Goal: Task Accomplishment & Management: Complete application form

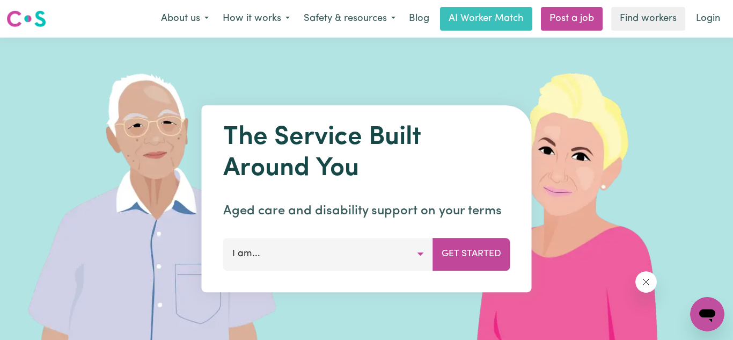
click at [421, 258] on button "I am..." at bounding box center [328, 254] width 210 height 32
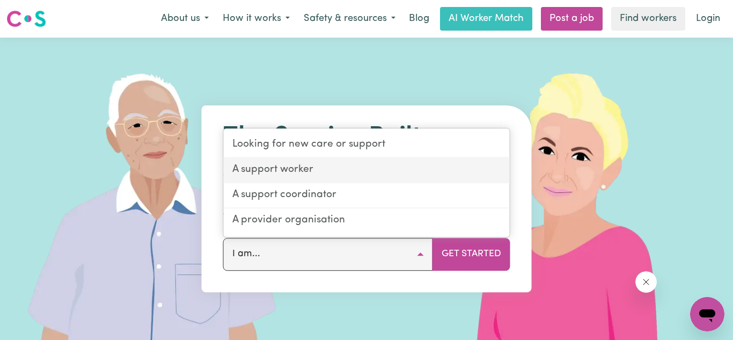
click at [289, 160] on link "A support worker" at bounding box center [367, 170] width 286 height 25
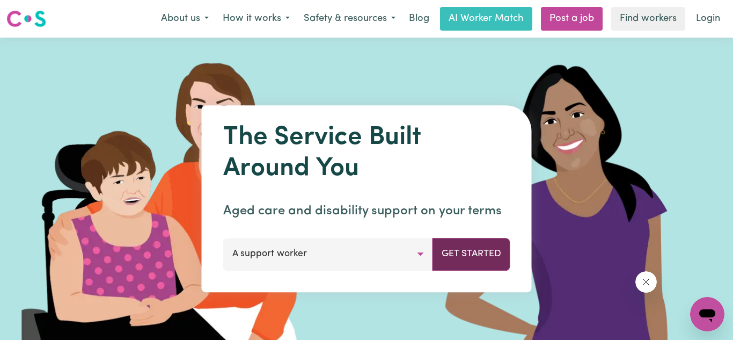
click at [481, 255] on button "Get Started" at bounding box center [472, 254] width 78 height 32
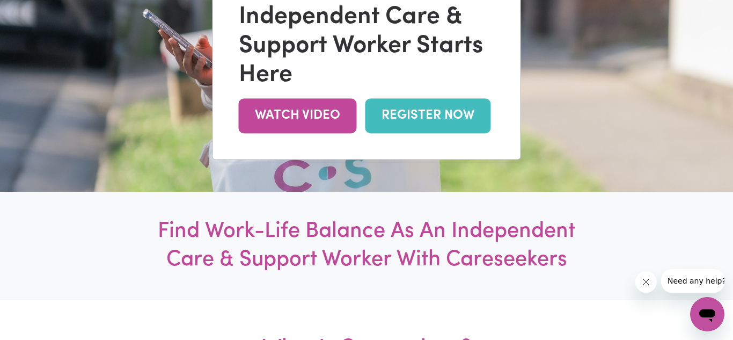
scroll to position [187, 0]
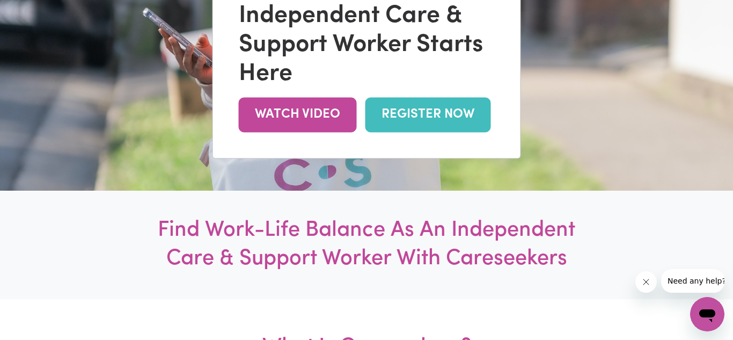
click at [427, 109] on link "REGISTER NOW" at bounding box center [429, 114] width 126 height 35
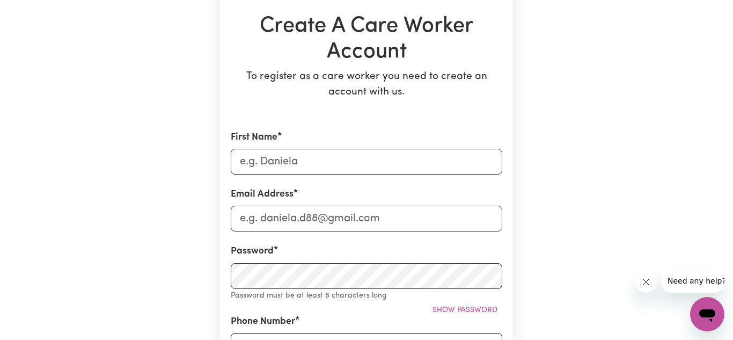
scroll to position [107, 0]
click at [300, 162] on input "First Name" at bounding box center [367, 161] width 272 height 26
type input "Ben"
type input "[EMAIL_ADDRESS][DOMAIN_NAME]"
type input "0476801152"
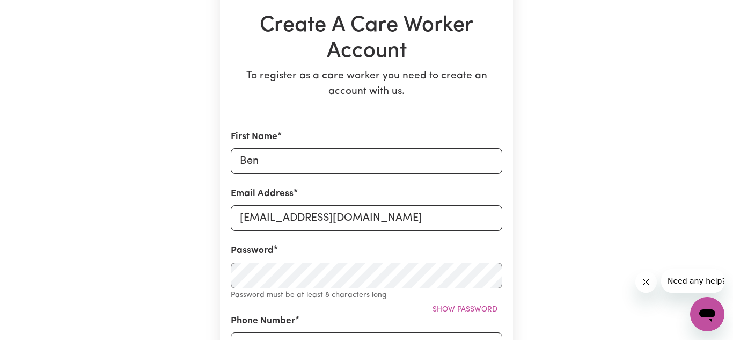
type input "[STREET_ADDRESS]"
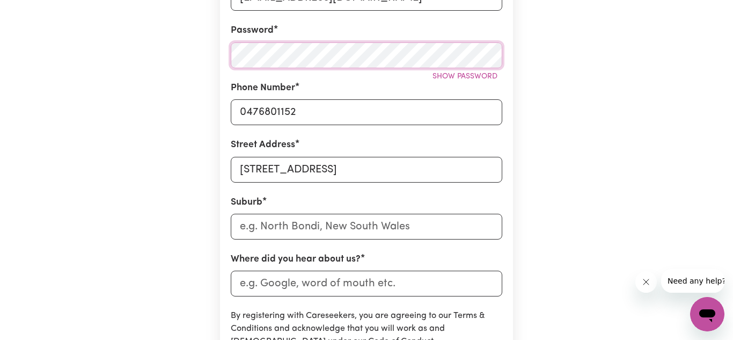
scroll to position [328, 0]
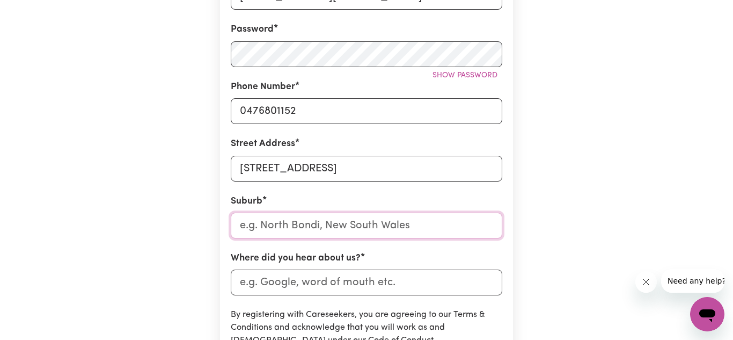
click at [304, 225] on input "text" at bounding box center [367, 226] width 272 height 26
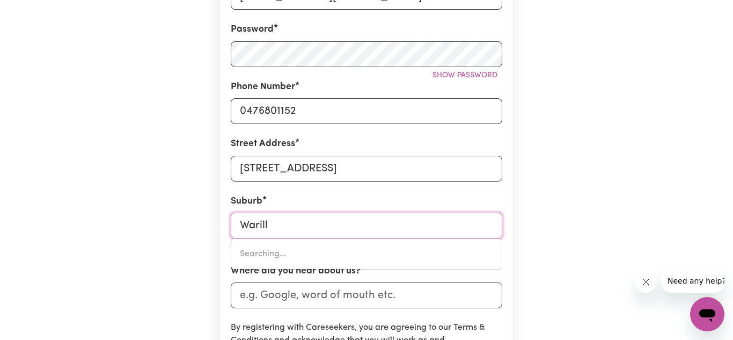
type input "Warilla"
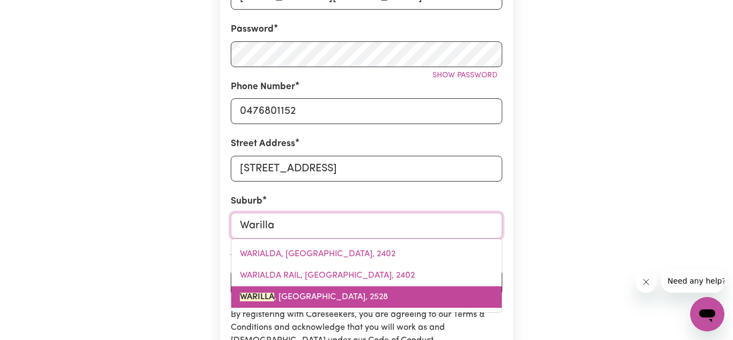
click at [308, 291] on link "WARILLA , [GEOGRAPHIC_DATA], 2528" at bounding box center [366, 296] width 271 height 21
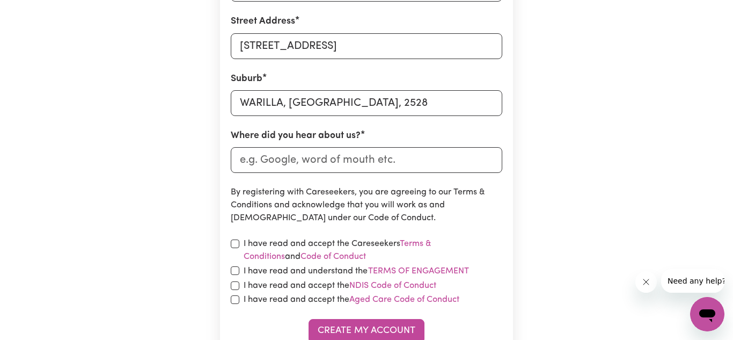
scroll to position [450, 0]
click at [276, 158] on input "Where did you hear about us?" at bounding box center [367, 161] width 272 height 26
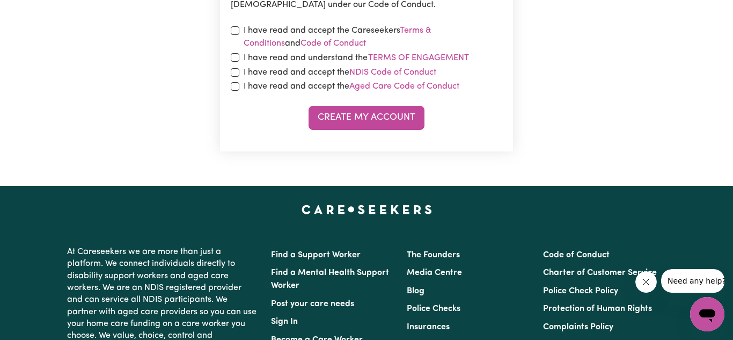
scroll to position [665, 0]
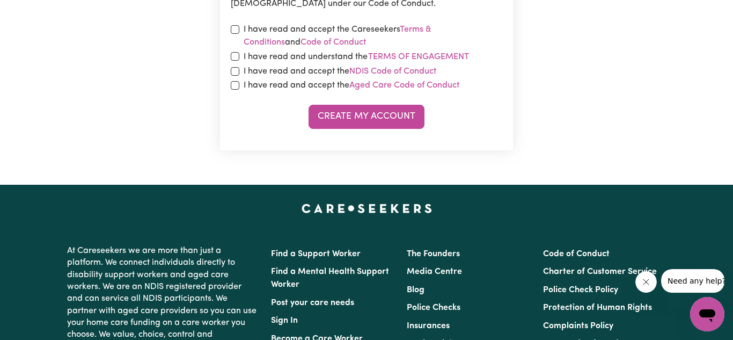
type input "Word of mouth"
click at [237, 31] on input "checkbox" at bounding box center [235, 29] width 9 height 9
checkbox input "true"
click at [236, 58] on input "checkbox" at bounding box center [235, 56] width 9 height 9
checkbox input "true"
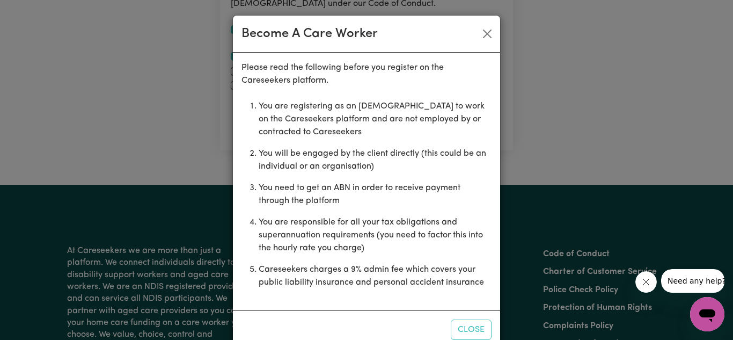
scroll to position [24, 0]
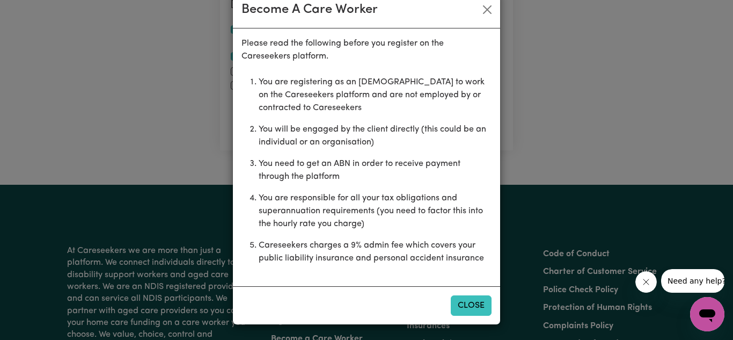
click at [466, 308] on button "Close" at bounding box center [471, 305] width 41 height 20
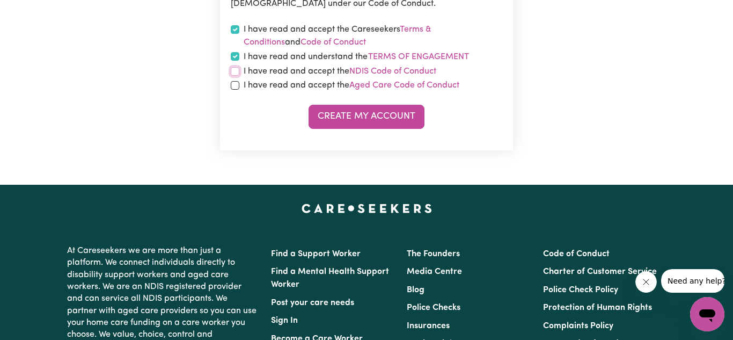
click at [236, 70] on input "checkbox" at bounding box center [235, 71] width 9 height 9
checkbox input "true"
click at [237, 86] on input "checkbox" at bounding box center [235, 85] width 9 height 9
checkbox input "true"
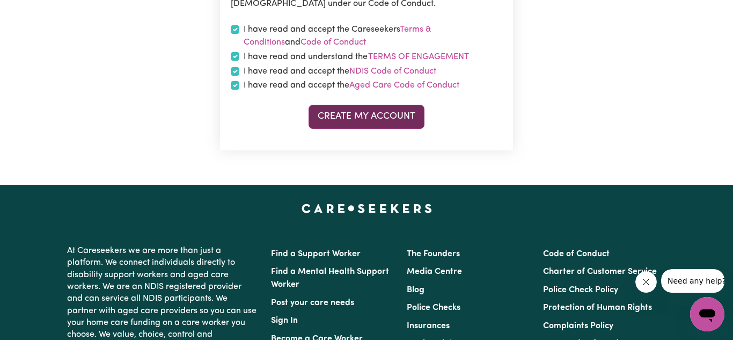
click at [346, 114] on button "Create My Account" at bounding box center [367, 117] width 116 height 24
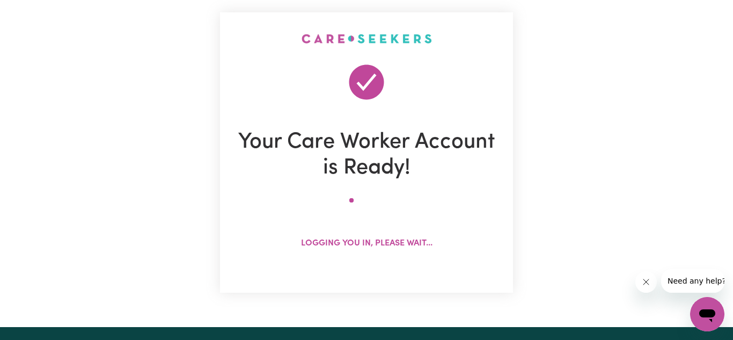
scroll to position [55, 0]
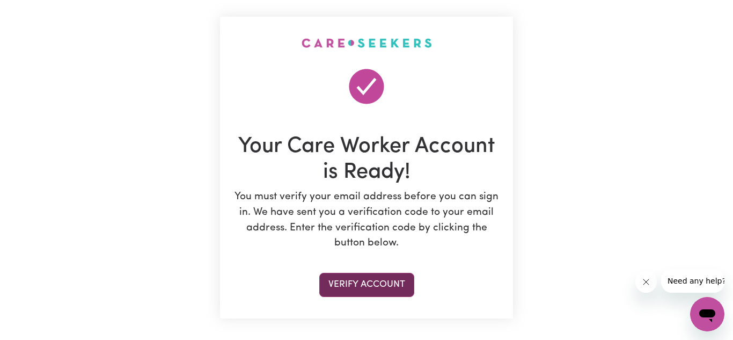
click at [377, 285] on button "Verify Account" at bounding box center [366, 285] width 95 height 24
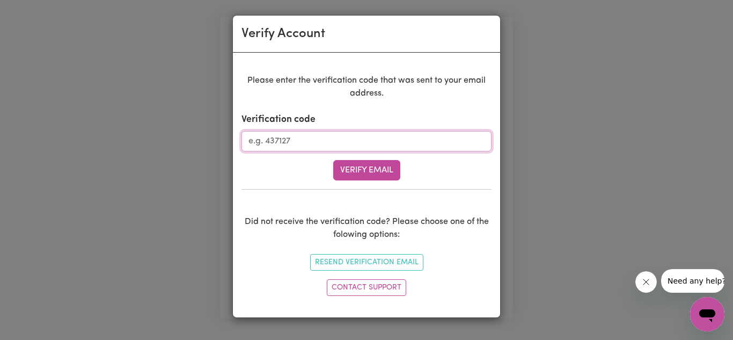
click at [381, 138] on input "Verification code" at bounding box center [367, 141] width 250 height 20
type input "830126"
click at [383, 171] on button "Verify Email" at bounding box center [366, 170] width 67 height 20
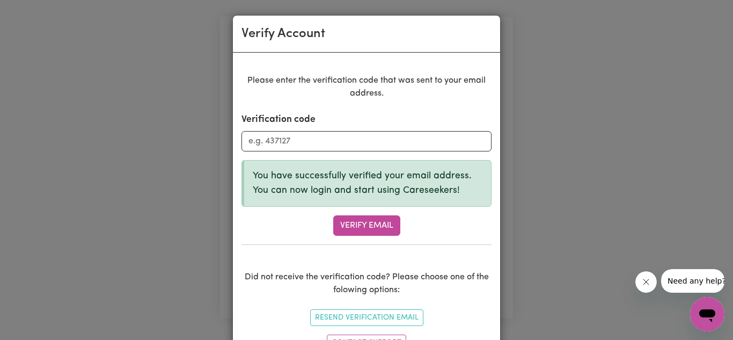
scroll to position [48, 0]
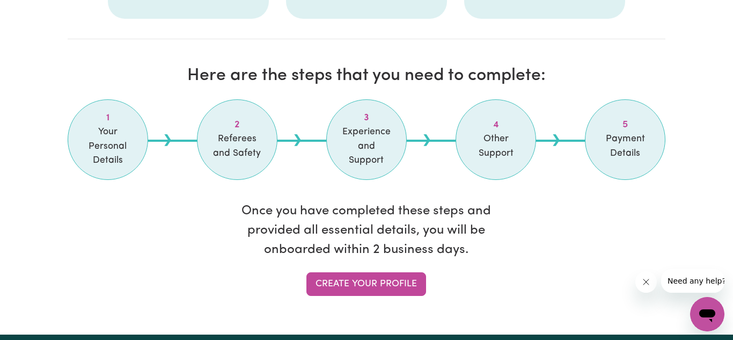
scroll to position [860, 0]
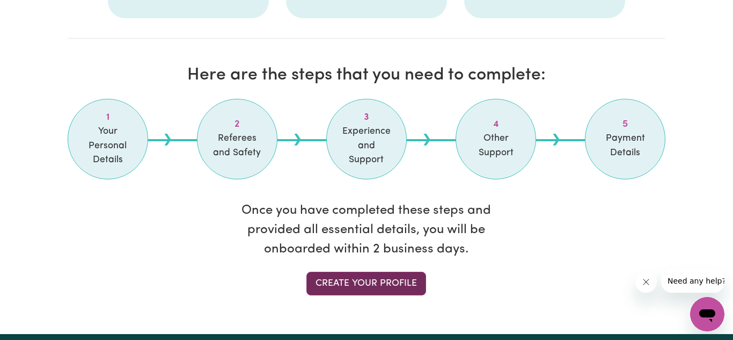
click at [352, 283] on link "Create your profile" at bounding box center [366, 284] width 120 height 24
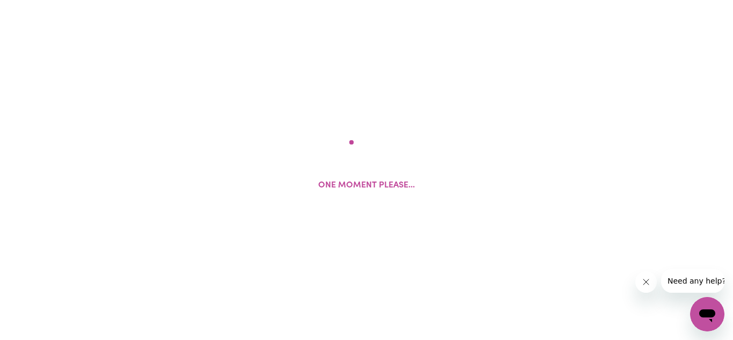
select select "Studying a healthcare related degree or qualification"
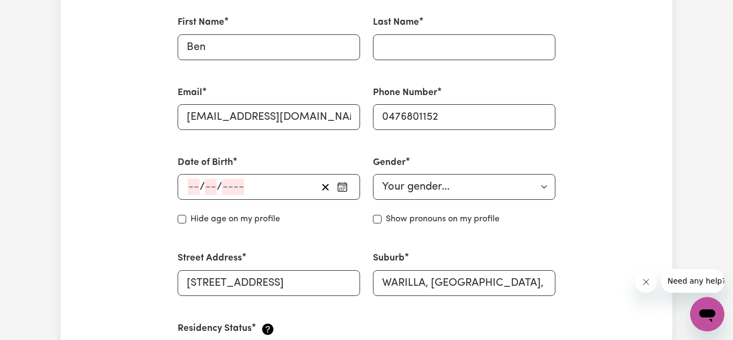
scroll to position [331, 0]
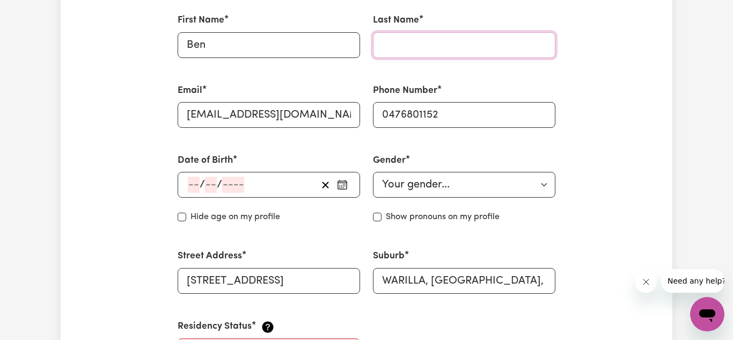
click at [389, 49] on input "Last Name" at bounding box center [464, 45] width 182 height 26
type input "Smith"
click at [271, 186] on div "/ /" at bounding box center [252, 185] width 130 height 16
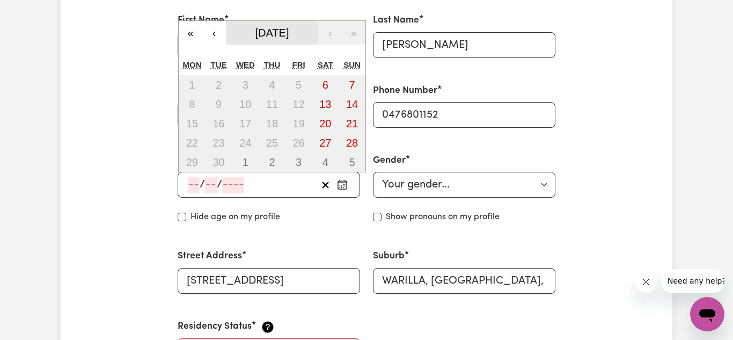
click at [289, 36] on span "September 2025" at bounding box center [272, 33] width 34 height 12
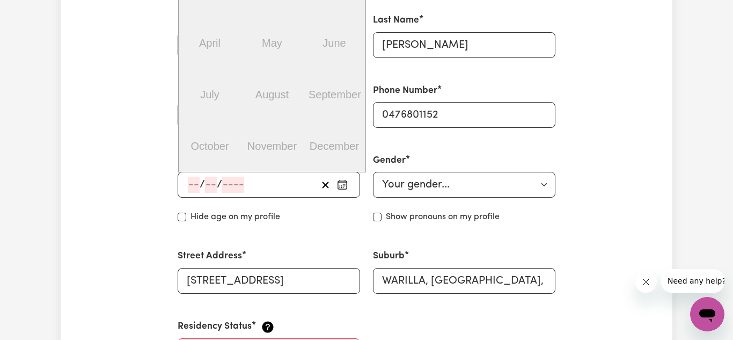
click at [192, 180] on input "number" at bounding box center [194, 185] width 12 height 16
type input "14"
type input "04"
type input "198"
type input "1989-04-14"
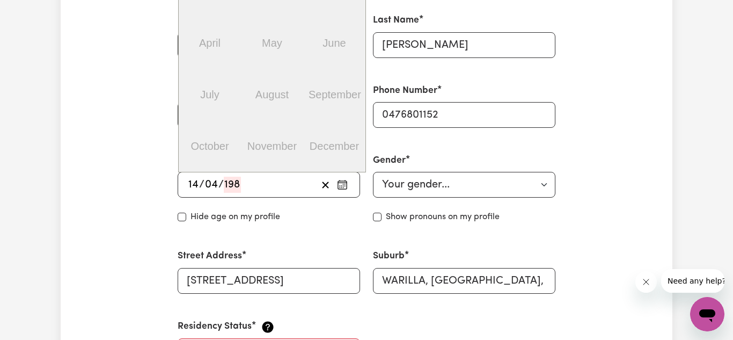
type input "4"
type input "1989"
click at [295, 246] on div "Street Address Unit 1, 42 Ulster Ave" at bounding box center [268, 271] width 195 height 70
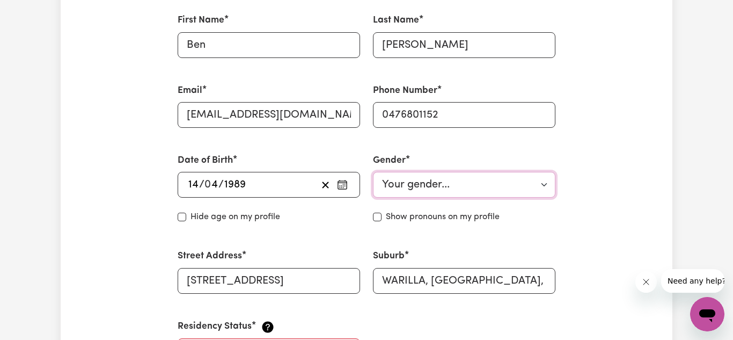
click at [457, 177] on select "Your gender... Female Male Non-binary Other Prefer not to say" at bounding box center [464, 185] width 182 height 26
select select "male"
click at [373, 172] on select "Your gender... Female Male Non-binary Other Prefer not to say" at bounding box center [464, 185] width 182 height 26
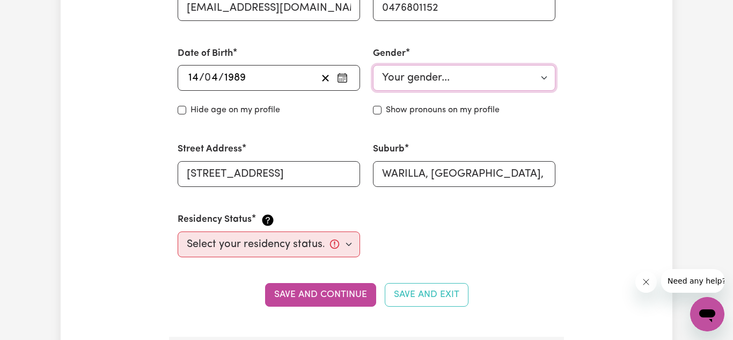
scroll to position [440, 0]
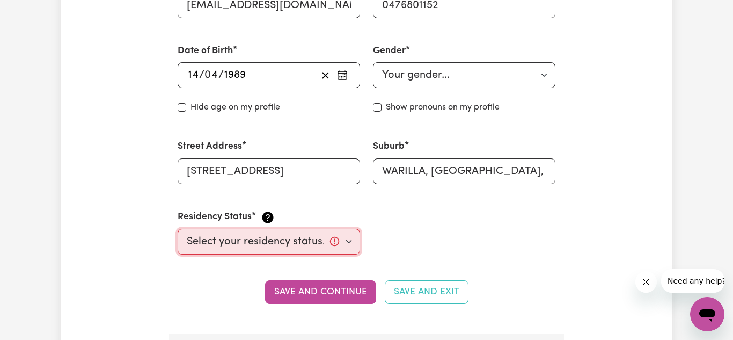
click at [346, 243] on select "Select your residency status... Australian citizen Australian PR Temporary Work…" at bounding box center [269, 242] width 182 height 26
select select "Student Visa"
click at [178, 229] on select "Select your residency status... Australian citizen Australian PR Temporary Work…" at bounding box center [269, 242] width 182 height 26
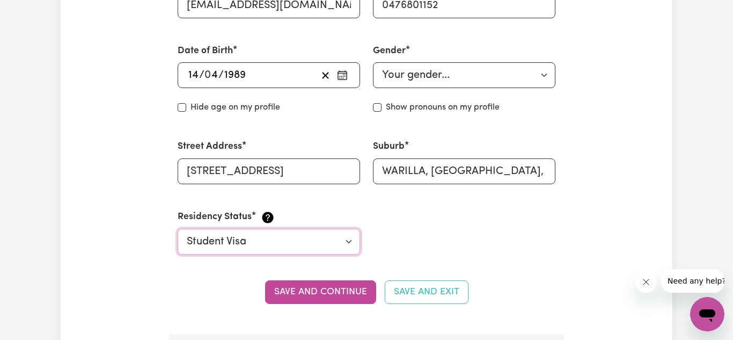
click at [341, 245] on select "Select your residency status... Australian citizen Australian PR Temporary Work…" at bounding box center [269, 242] width 182 height 26
click at [350, 236] on select "Select your residency status... Australian citizen Australian PR Temporary Work…" at bounding box center [269, 242] width 182 height 26
click at [341, 294] on button "Save and continue" at bounding box center [320, 292] width 111 height 24
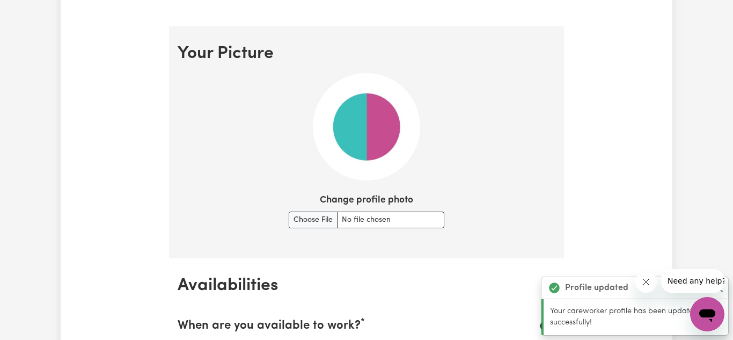
scroll to position [774, 0]
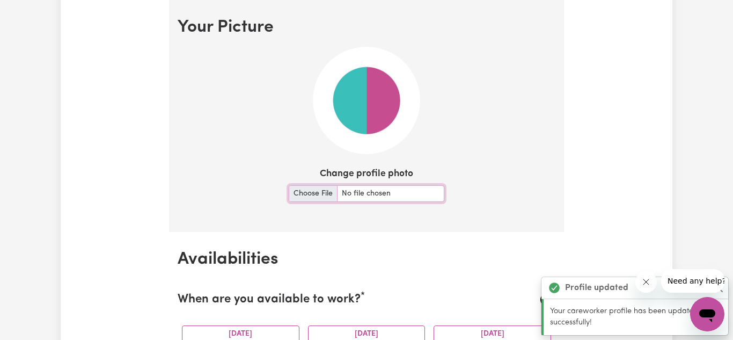
click at [320, 195] on input "Change profile photo" at bounding box center [367, 193] width 156 height 17
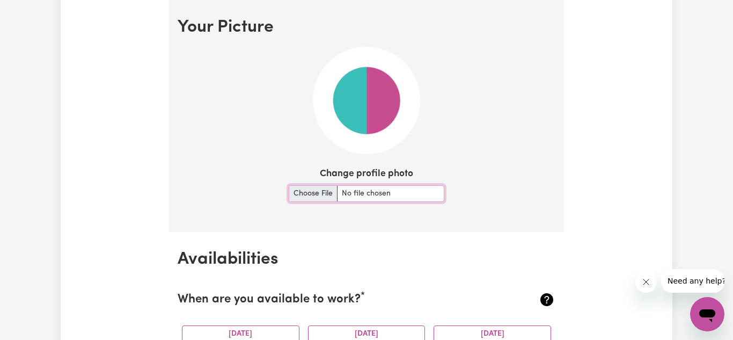
type input "C:\fakepath\Screenshot_20250801_143755_Photos.jpg"
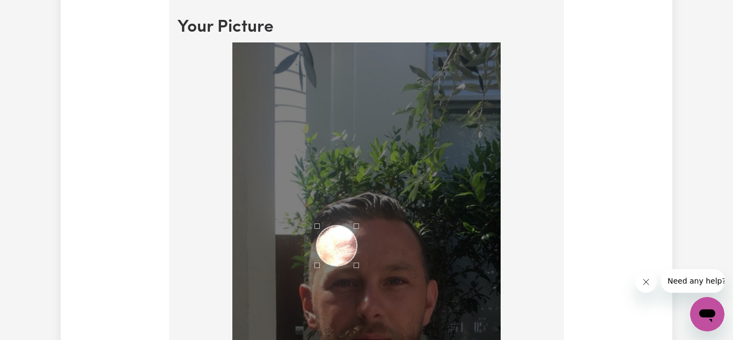
click at [337, 244] on div "Use the arrow keys to move the crop selection area" at bounding box center [337, 245] width 40 height 40
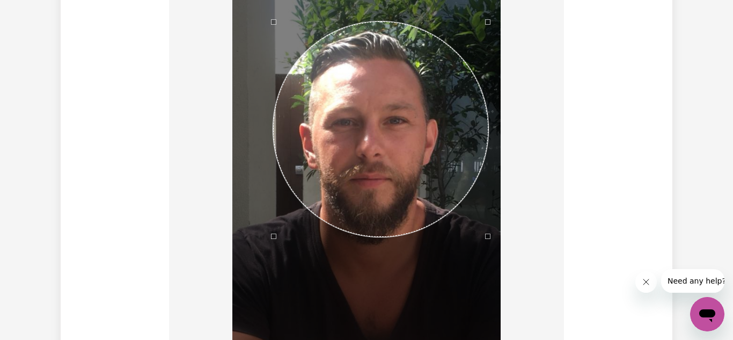
scroll to position [937, 0]
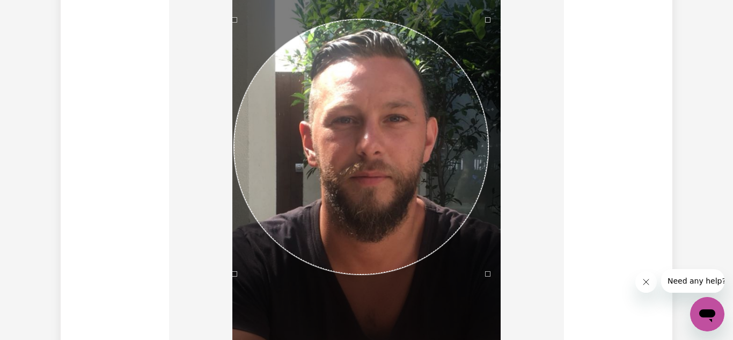
click at [232, 260] on div at bounding box center [366, 208] width 268 height 656
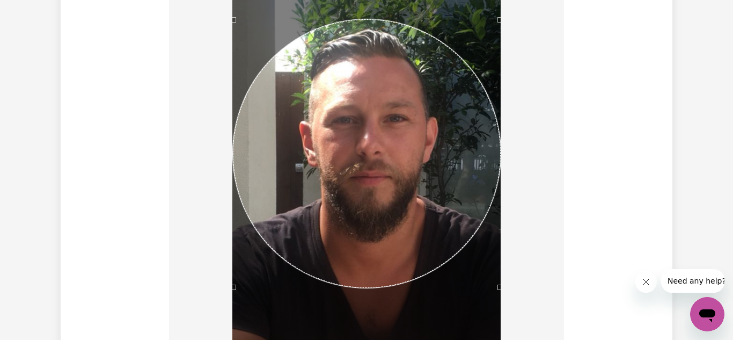
click at [502, 283] on div at bounding box center [367, 210] width 378 height 660
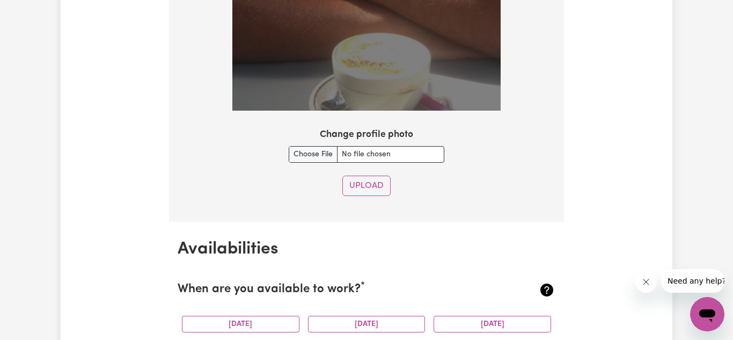
scroll to position [1363, 0]
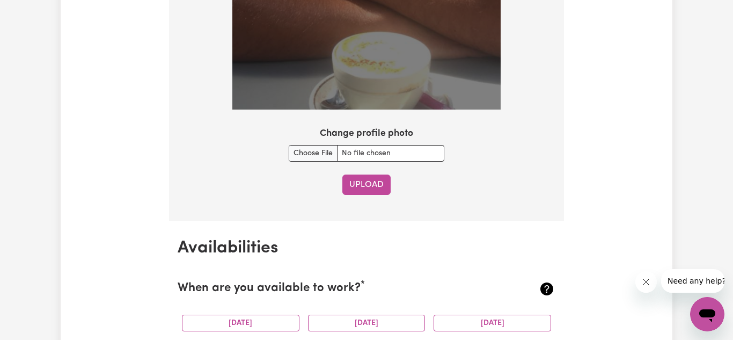
click at [366, 188] on button "Upload" at bounding box center [366, 184] width 48 height 20
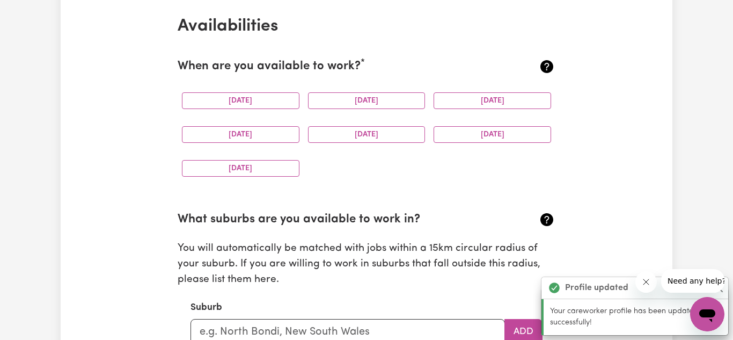
scroll to position [1010, 0]
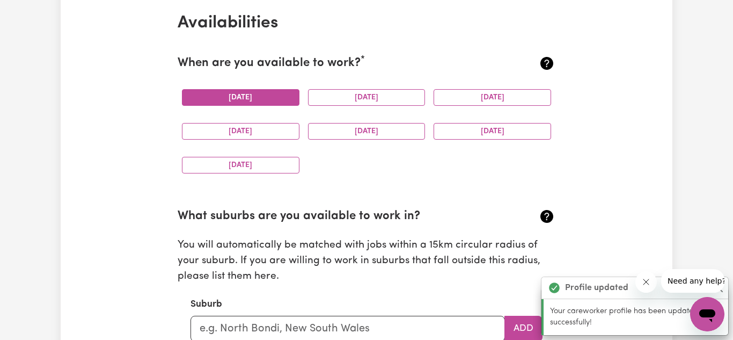
click at [230, 97] on button "Monday" at bounding box center [241, 97] width 118 height 17
click at [359, 101] on button "Tuesday" at bounding box center [367, 97] width 118 height 17
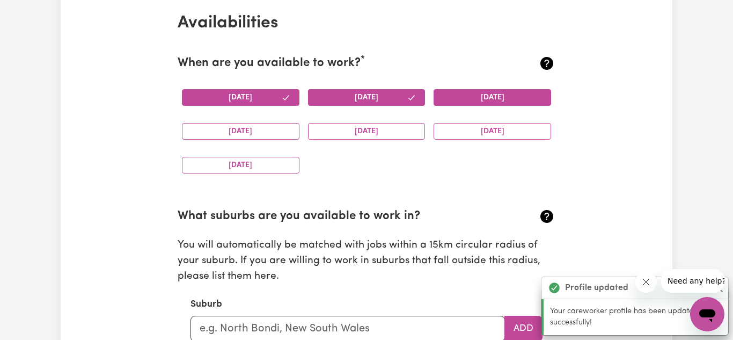
click at [499, 99] on button "Wednesday" at bounding box center [493, 97] width 118 height 17
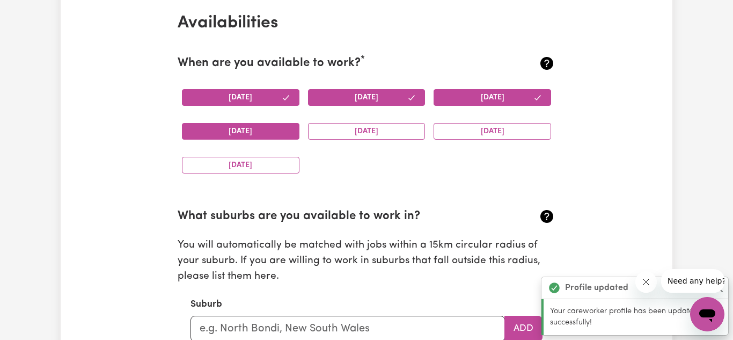
click at [257, 129] on button "Thursday" at bounding box center [241, 131] width 118 height 17
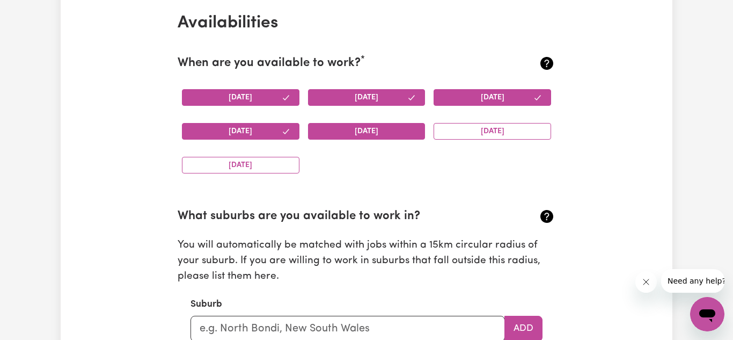
click at [372, 129] on button "Friday" at bounding box center [367, 131] width 118 height 17
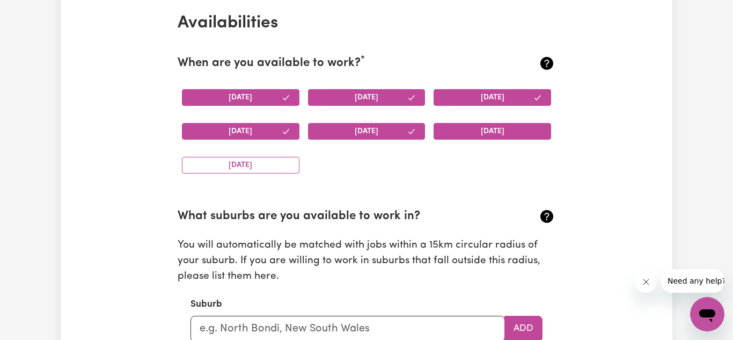
click at [494, 138] on button "Saturday" at bounding box center [493, 131] width 118 height 17
click at [251, 169] on button "Sunday" at bounding box center [241, 165] width 118 height 17
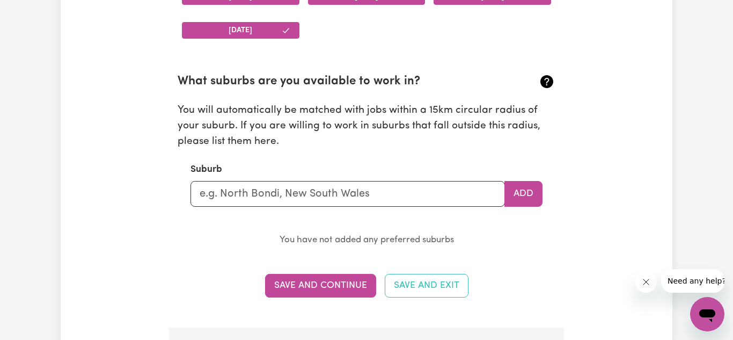
scroll to position [1140, 0]
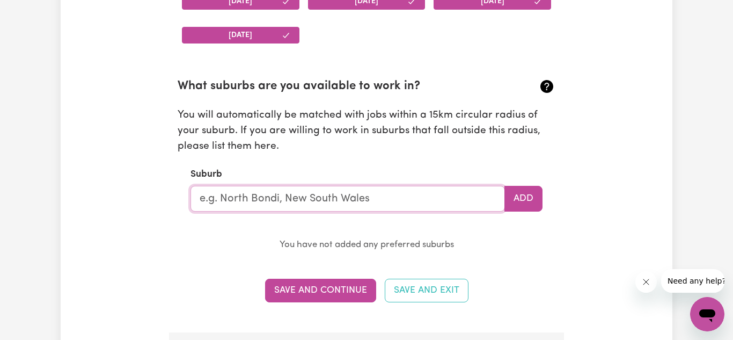
click at [344, 198] on input "text" at bounding box center [348, 199] width 315 height 26
type input "Wollo"
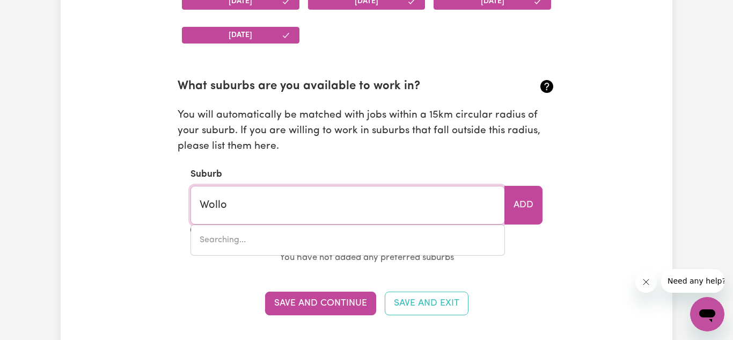
type input "WolloGORANG, New South Wales, 2581"
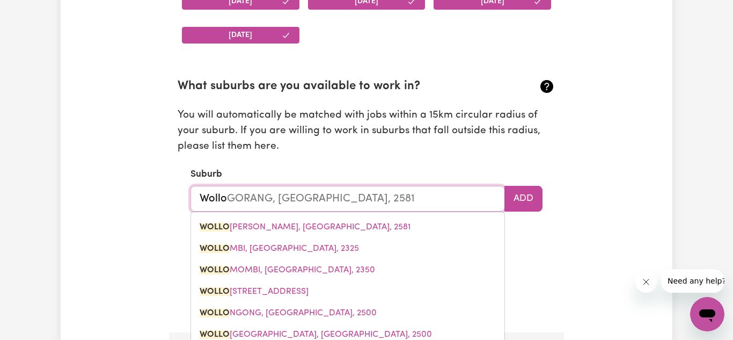
type input "Wollon"
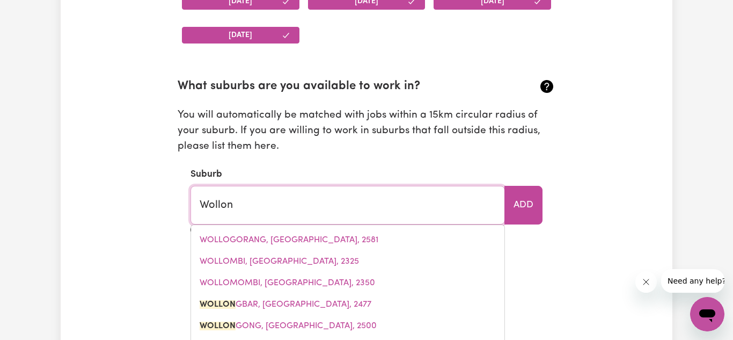
type input "WollonGBAR, New South Wales, 2477"
type input "Wollong"
type input "WollongBAR, New South Wales, 2477"
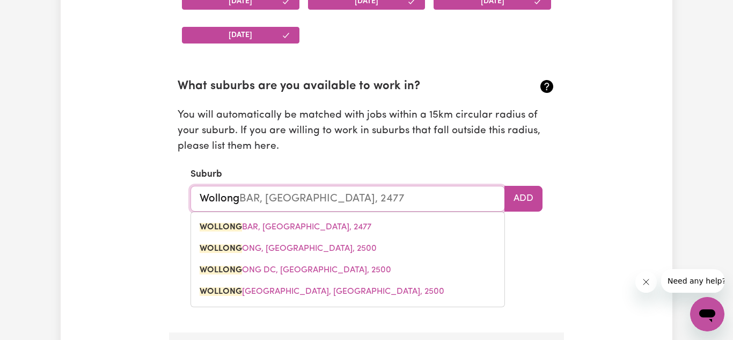
type input "Wollongo"
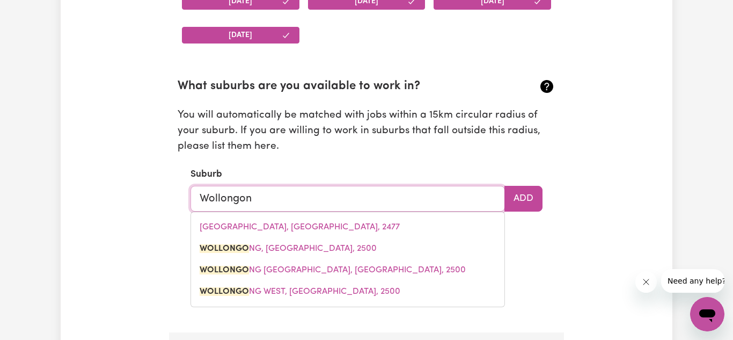
type input "Wollongong"
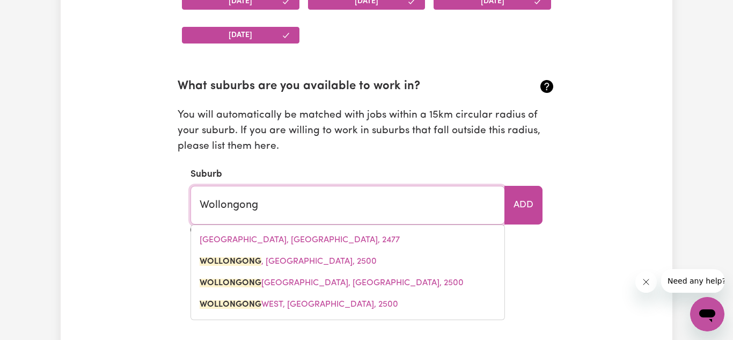
type input "Wollongong, New South Wales, 2500"
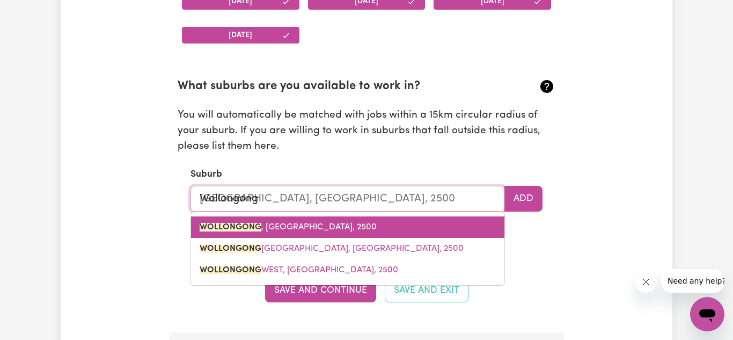
click at [308, 224] on span "WOLLONGONG , New South Wales, 2500" at bounding box center [288, 227] width 177 height 9
type input "WOLLONGONG, New South Wales, 2500"
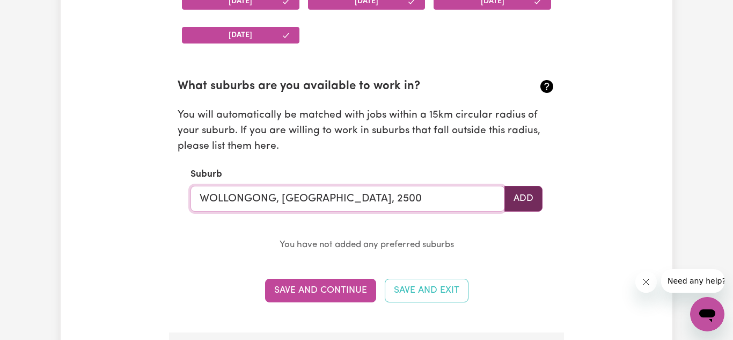
type input "WOLLONGONG, New South Wales, 2500"
click at [529, 200] on button "Add" at bounding box center [524, 199] width 38 height 26
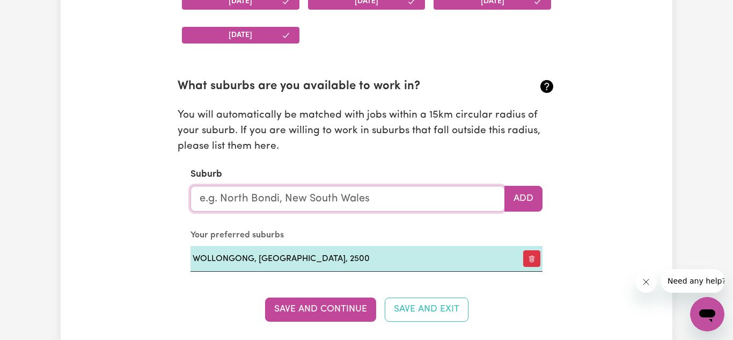
click at [341, 192] on input "text" at bounding box center [348, 199] width 315 height 26
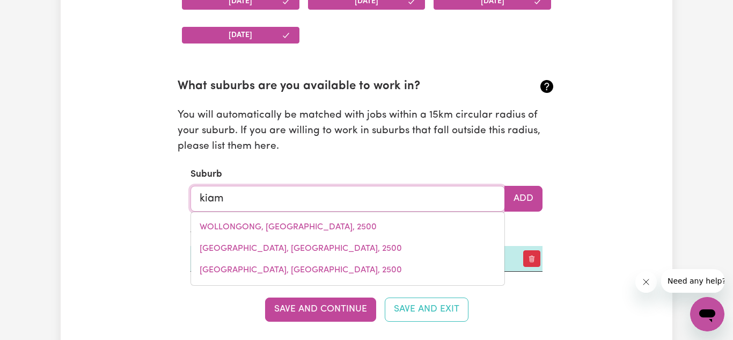
type input "kiama"
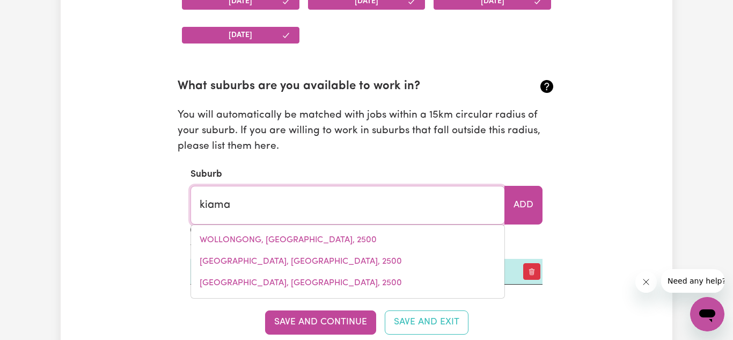
type input "kiama, New South Wales, 2533"
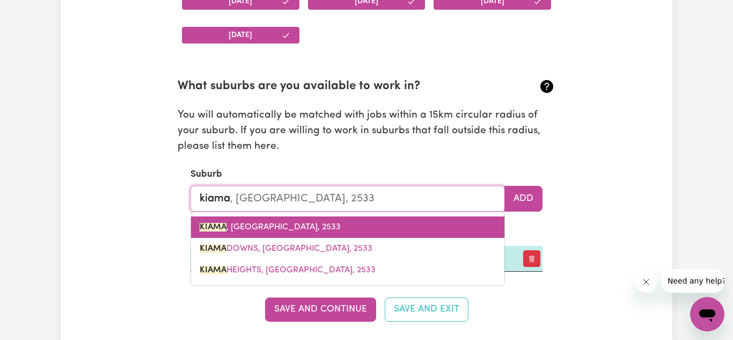
click at [286, 221] on link "KIAMA , New South Wales, 2533" at bounding box center [347, 226] width 313 height 21
type input "KIAMA, New South Wales, 2533"
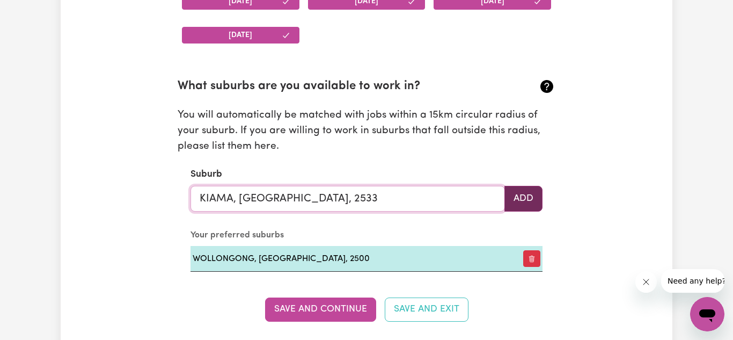
type input "KIAMA, New South Wales, 2533"
click at [529, 201] on button "Add" at bounding box center [524, 199] width 38 height 26
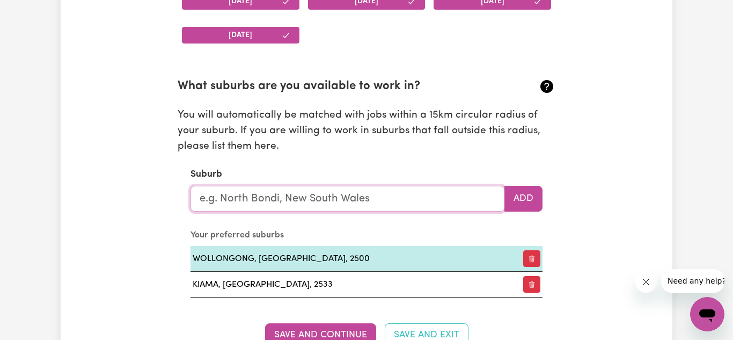
click at [370, 204] on input "text" at bounding box center [348, 199] width 315 height 26
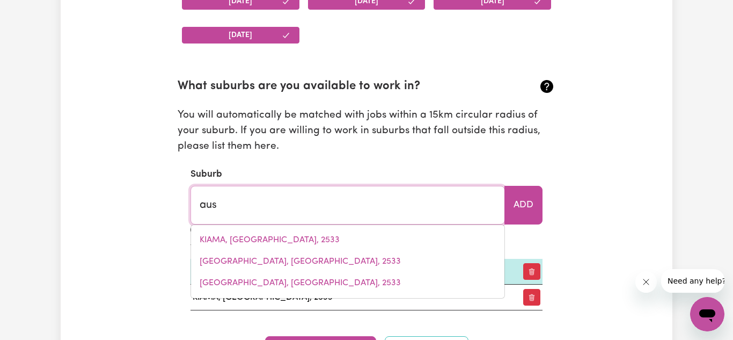
type input "aust"
type input "austINMER, New South Wales, 2515"
type input "austi"
type input "austiNMER, New South Wales, 2515"
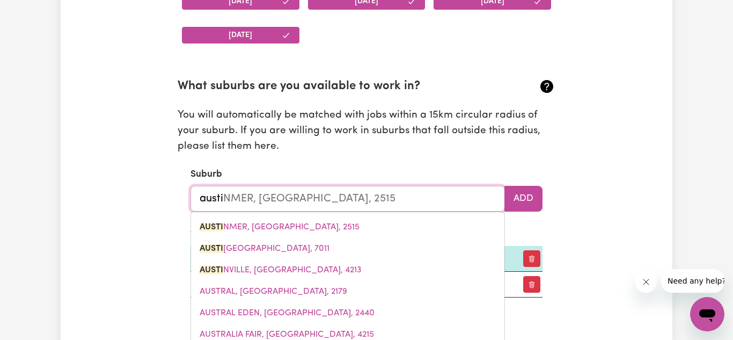
type input "austin"
type input "austinMER, New South Wales, 2515"
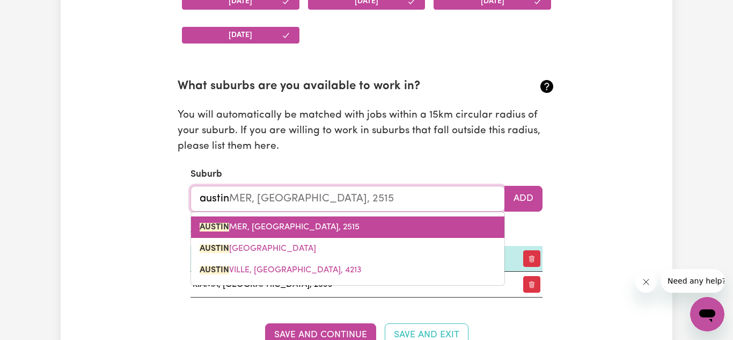
click at [311, 222] on link "AUSTIN MER, New South Wales, 2515" at bounding box center [347, 226] width 313 height 21
type input "AUSTINMER, New South Wales, 2515"
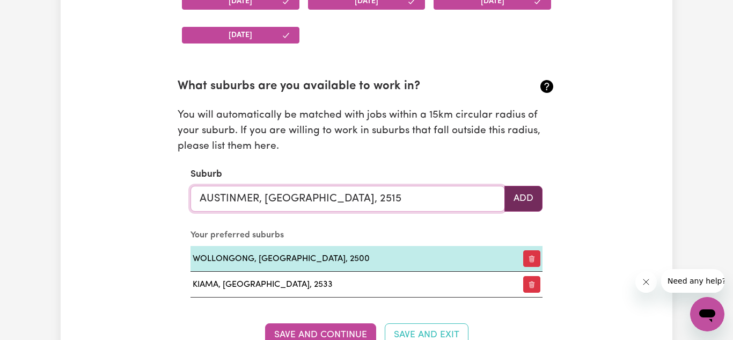
type input "AUSTINMER, New South Wales, 2515"
click at [526, 197] on button "Add" at bounding box center [524, 199] width 38 height 26
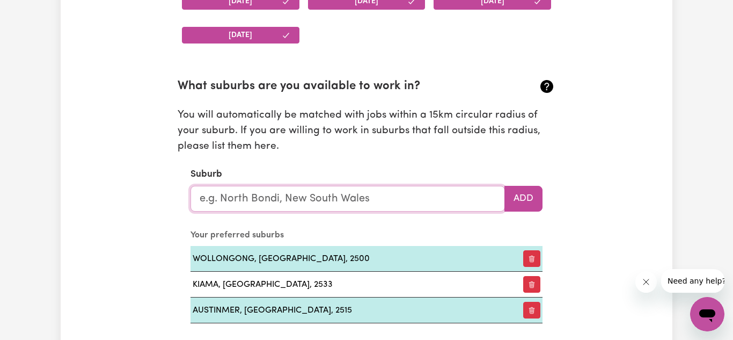
click at [395, 202] on input "text" at bounding box center [348, 199] width 315 height 26
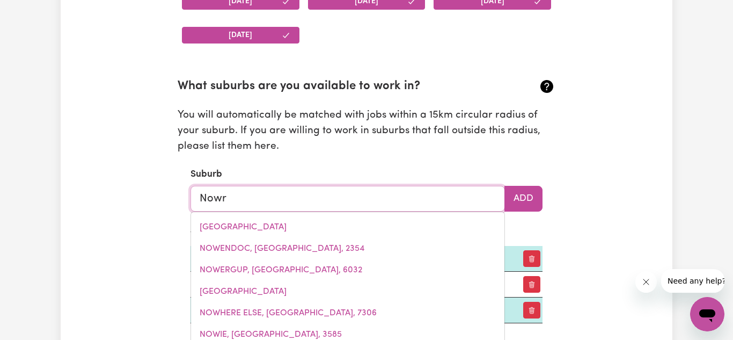
type input "Nowra"
type input "Nowra, New South Wales, 2541"
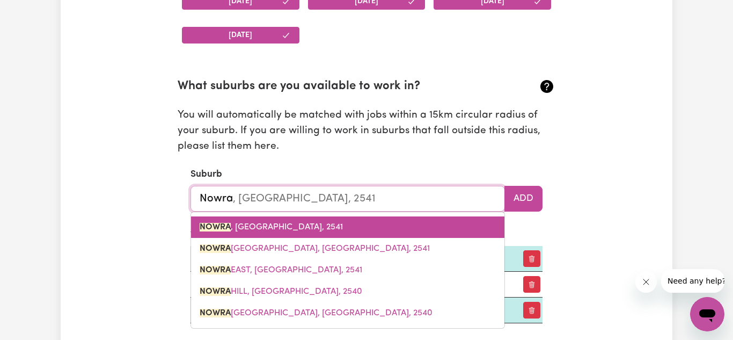
click at [281, 223] on span "NOWRA , New South Wales, 2541" at bounding box center [271, 227] width 143 height 9
type input "NOWRA, New South Wales, 2541"
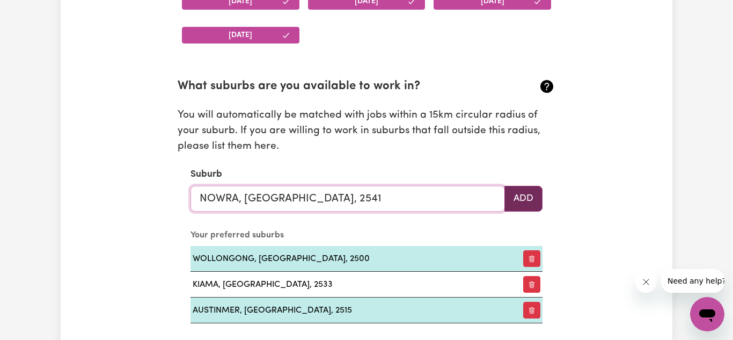
type input "NOWRA, New South Wales, 2541"
click at [523, 192] on button "Add" at bounding box center [524, 199] width 38 height 26
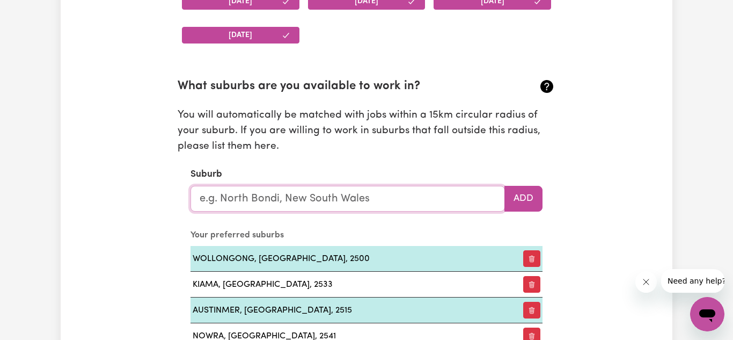
click at [291, 198] on input "text" at bounding box center [348, 199] width 315 height 26
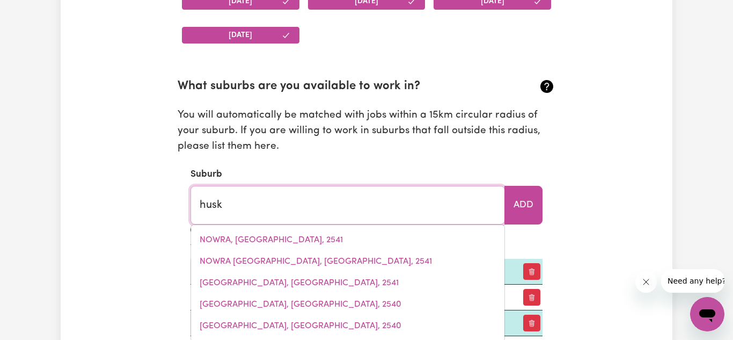
type input "huski"
type input "huskiSSON, New South Wales, 2540"
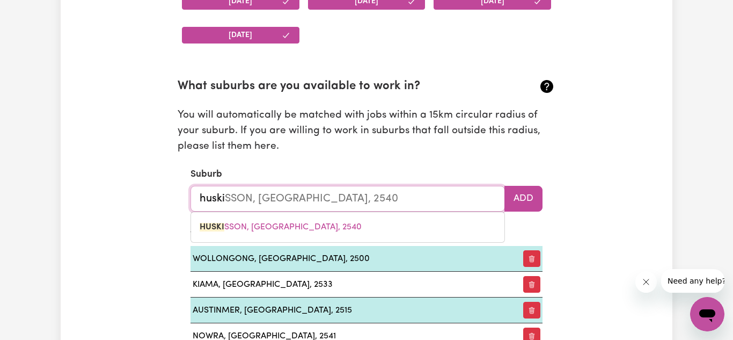
type input "huskin"
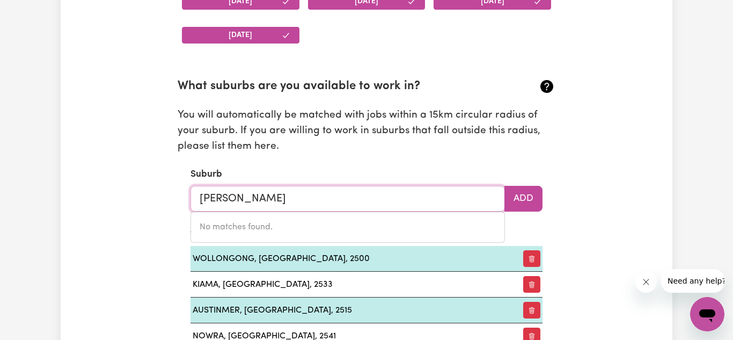
type input "huski"
type input "huskiSSON, New South Wales, 2540"
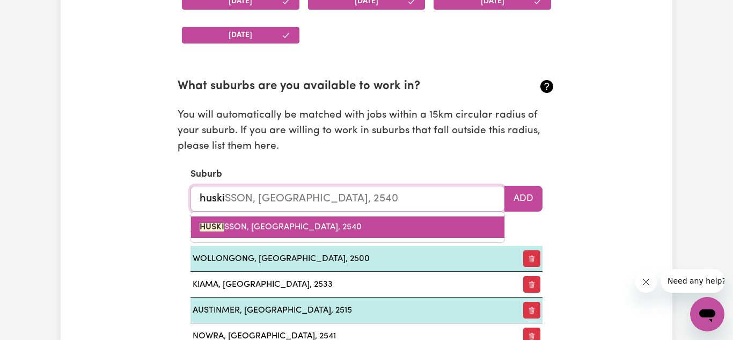
click at [278, 223] on span "HUSKI SSON, New South Wales, 2540" at bounding box center [281, 227] width 162 height 9
type input "HUSKISSON, New South Wales, 2540"
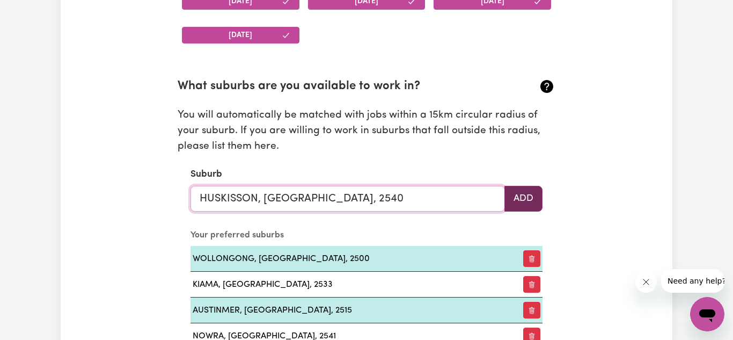
type input "HUSKISSON, New South Wales, 2540"
click at [525, 200] on button "Add" at bounding box center [524, 199] width 38 height 26
click at [330, 195] on input "text" at bounding box center [348, 199] width 315 height 26
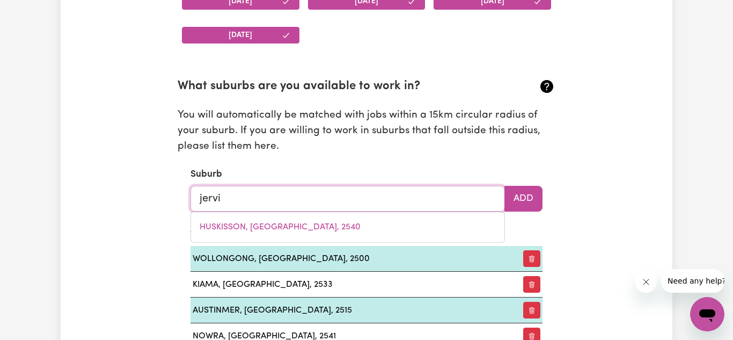
type input "jervis"
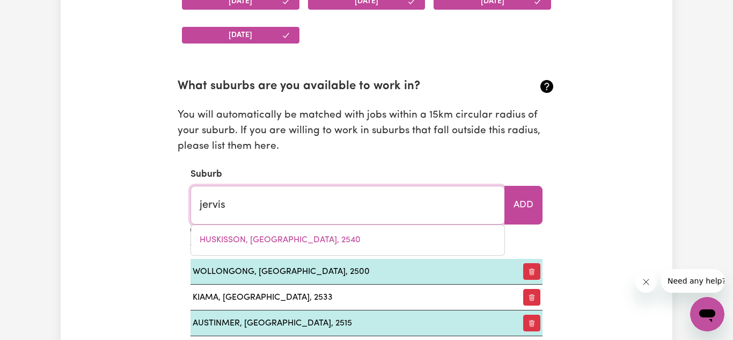
type input "jervis BAY, Australian Capital Territory, 2540"
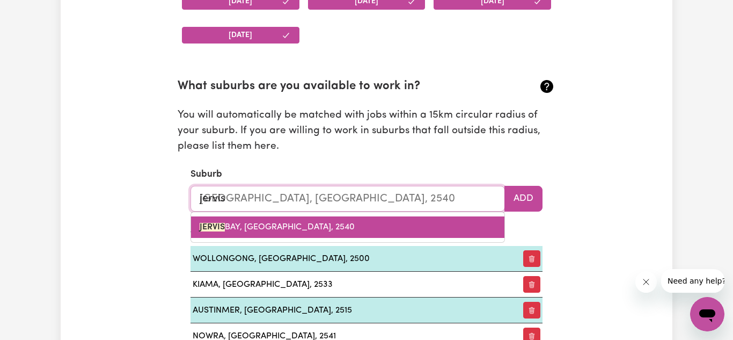
click at [355, 228] on span "JERVIS BAY, Australian Capital Territory, 2540" at bounding box center [277, 227] width 155 height 9
type input "JERVIS BAY, Australian Capital Territory, 2540"
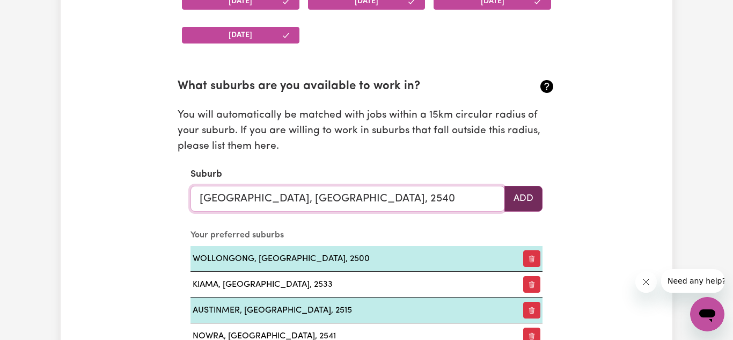
type input "JERVIS BAY, Australian Capital Territory, 2540"
click at [524, 195] on button "Add" at bounding box center [524, 199] width 38 height 26
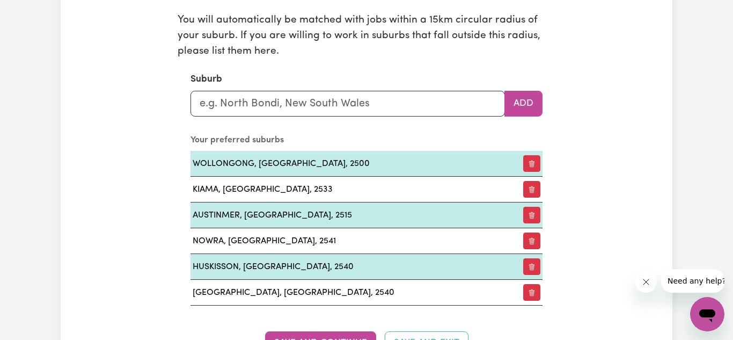
scroll to position [1235, 0]
click at [303, 111] on input "text" at bounding box center [348, 104] width 315 height 26
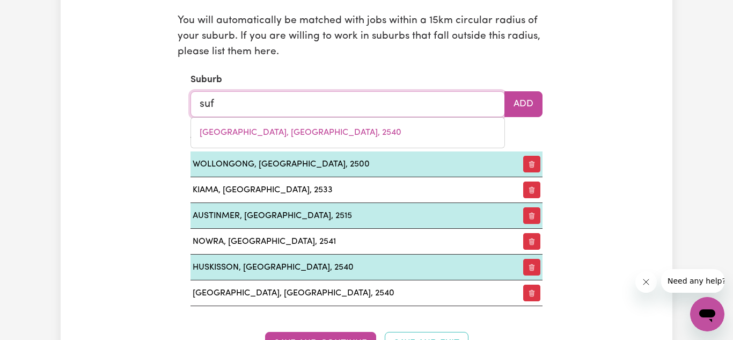
type input "suff"
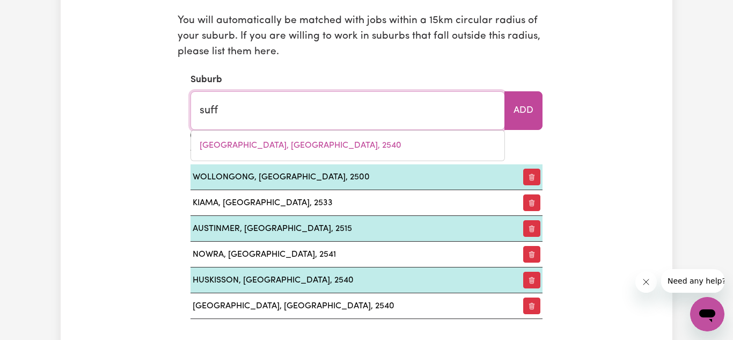
type input "suffOLK PARK, New South Wales, 2481"
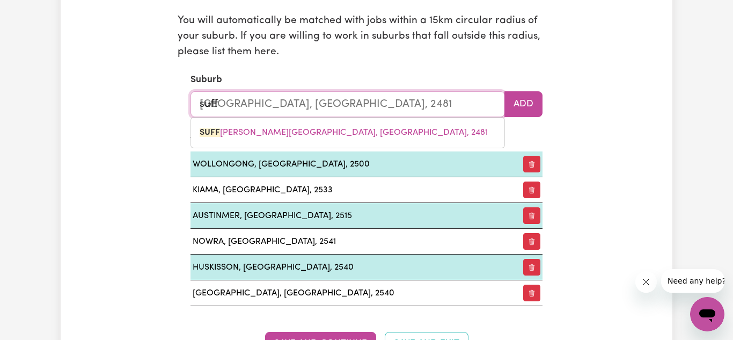
type input "suf"
type input "sufFOLK PARK, New South Wales, 2481"
type input "su"
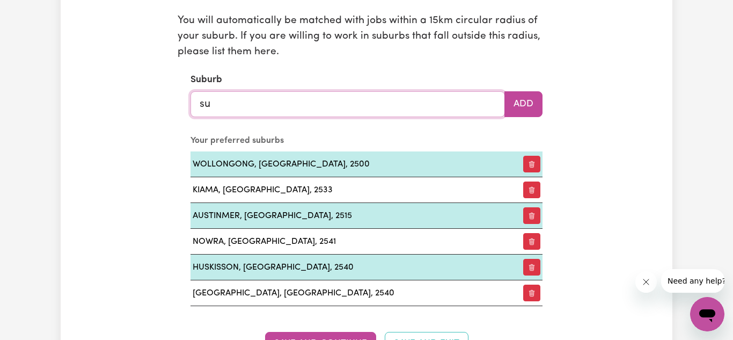
type input "s"
type input "dol"
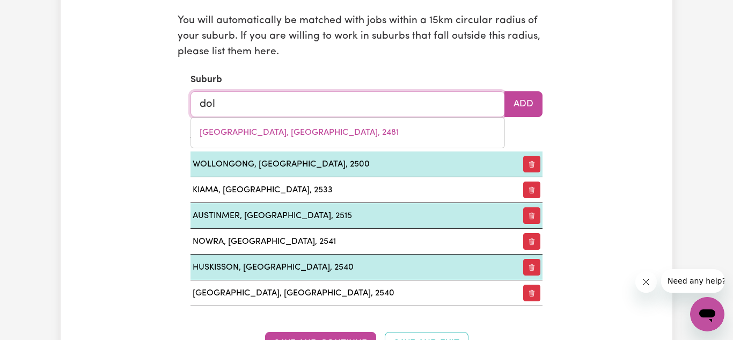
type input "dolANS BAY, New South Wales, 2229"
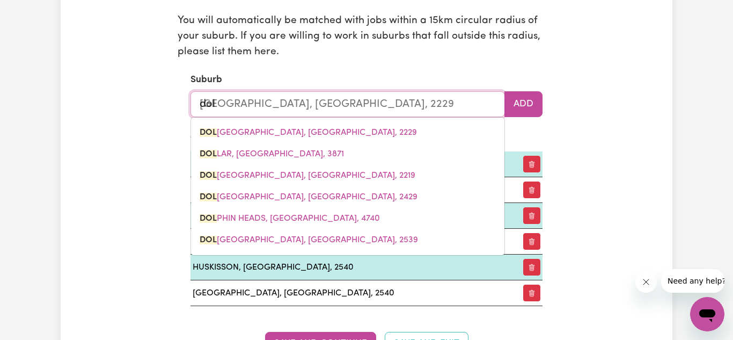
type input "do"
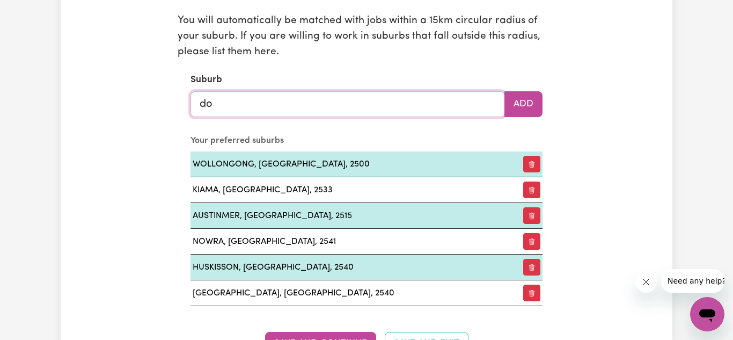
type input "d"
type input "she"
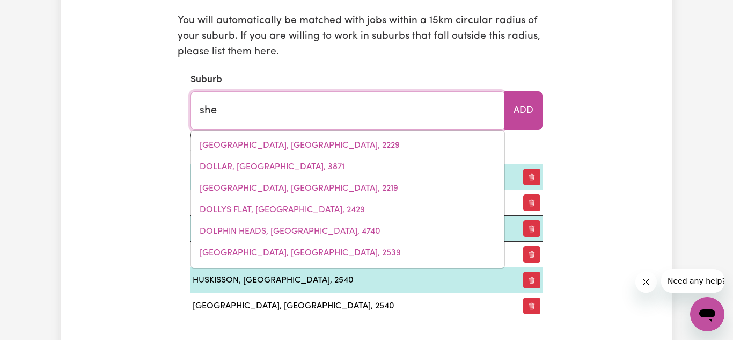
type input "she OAKS, Victoria, 3331"
type input "shel"
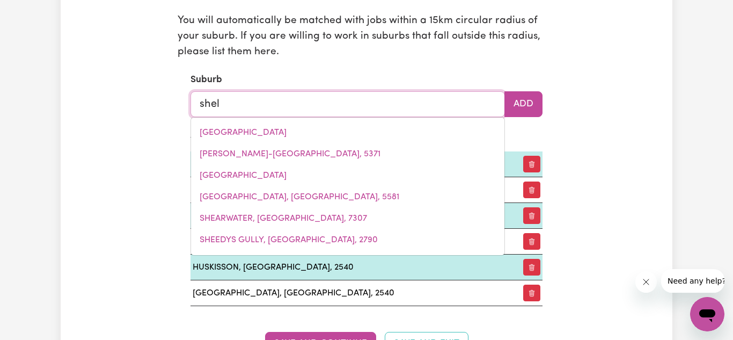
type input "shell"
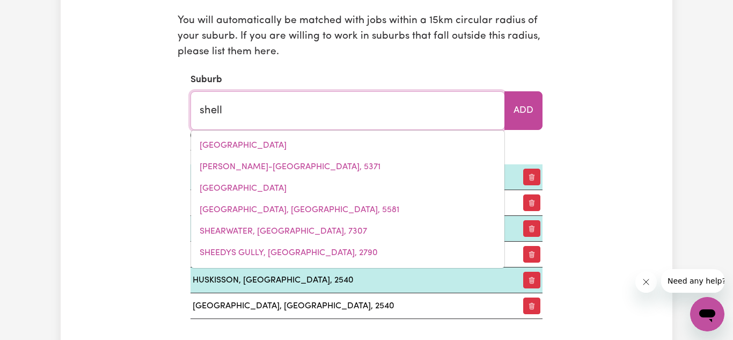
type input "shell COVE, New South Wales, 2529"
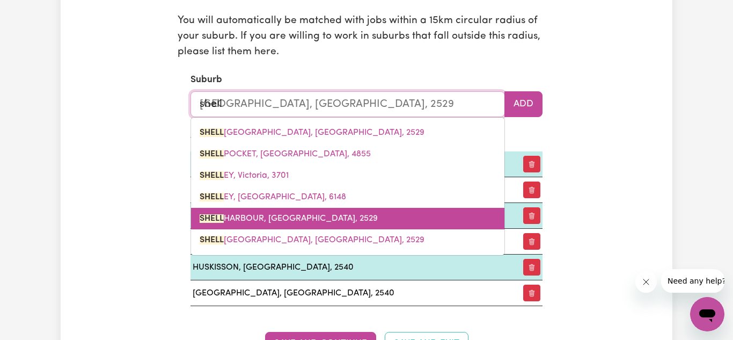
click at [269, 218] on span "SHELL HARBOUR, New South Wales, 2529" at bounding box center [289, 218] width 178 height 9
type input "SHELLHARBOUR, New South Wales, 2529"
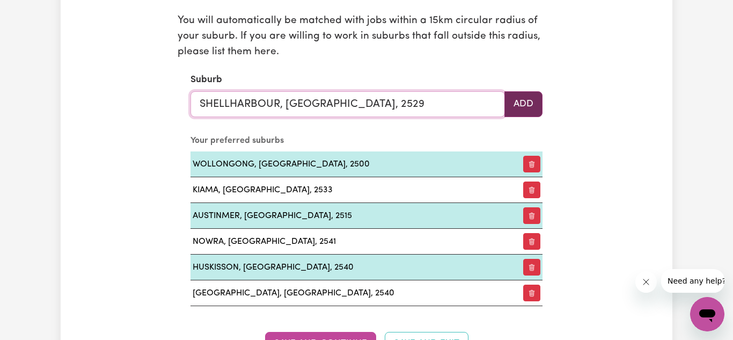
type input "SHELLHARBOUR, New South Wales, 2529"
click at [524, 98] on button "Add" at bounding box center [524, 104] width 38 height 26
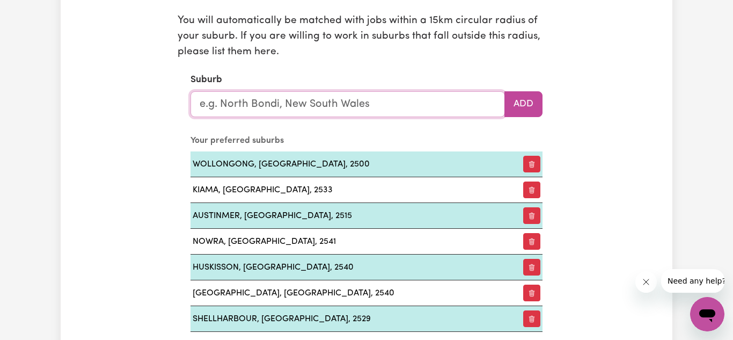
click at [437, 109] on input "text" at bounding box center [348, 104] width 315 height 26
type input "dap"
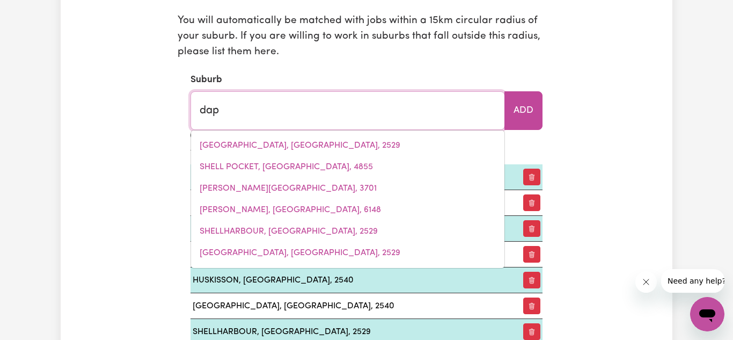
type input "dapTO, New South Wales, 2530"
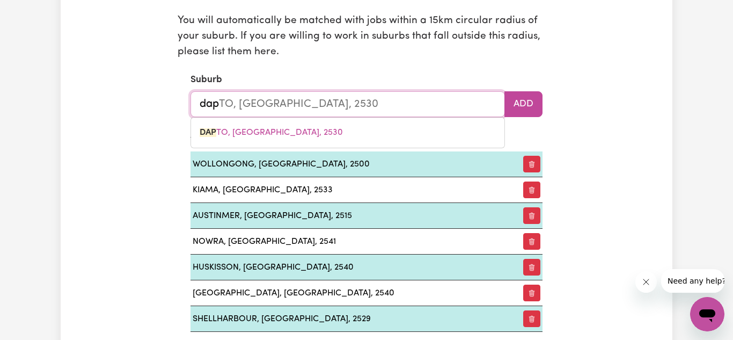
type input "dapt"
type input "daptO, New South Wales, 2530"
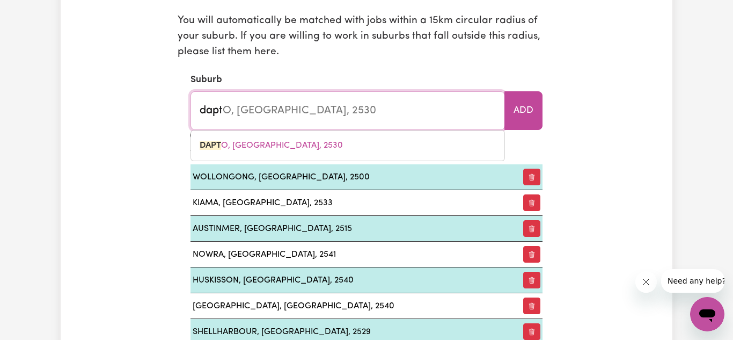
type input "dapto"
type input "dapto, New South Wales, 2530"
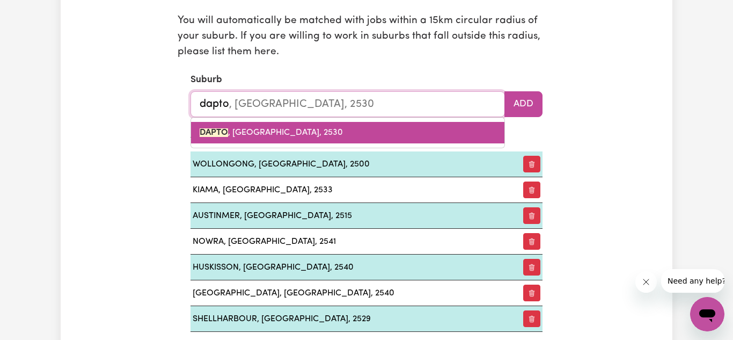
click at [335, 129] on link "DAPTO , New South Wales, 2530" at bounding box center [347, 132] width 313 height 21
type input "DAPTO, New South Wales, 2530"
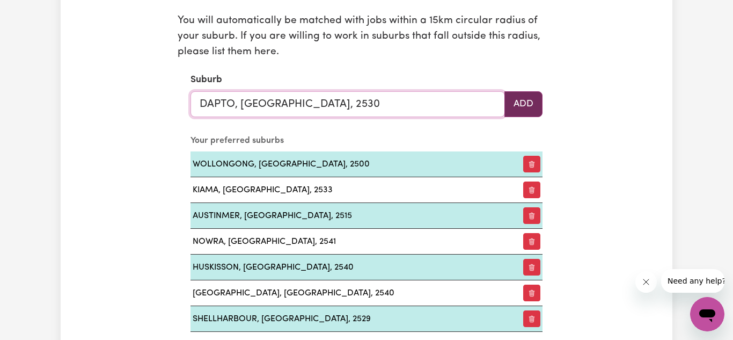
type input "DAPTO, New South Wales, 2530"
click at [509, 98] on button "Add" at bounding box center [524, 104] width 38 height 26
click at [340, 105] on input "text" at bounding box center [348, 104] width 315 height 26
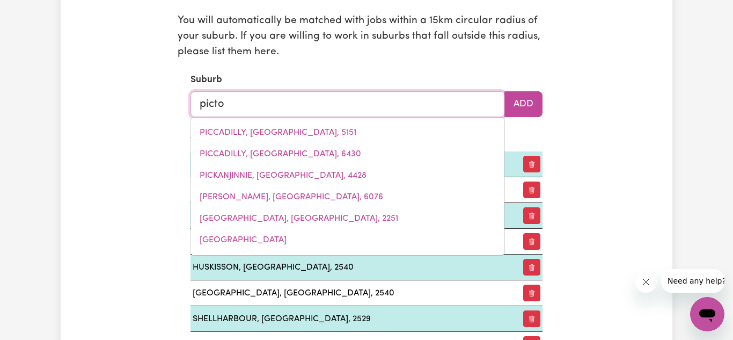
type input "picton"
type input "picton, New South Wales, 2571"
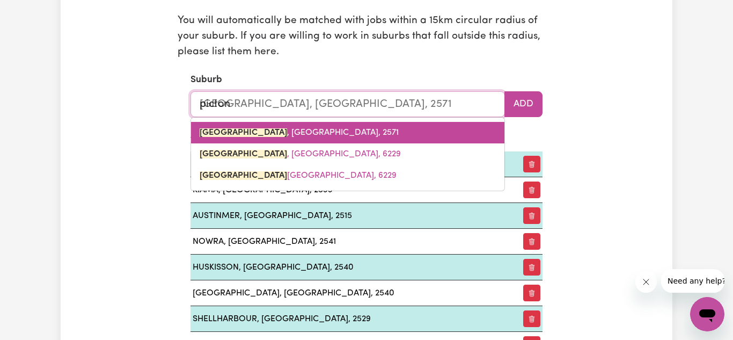
click at [283, 128] on span "PICTON , New South Wales, 2571" at bounding box center [299, 132] width 199 height 9
type input "PICTON, New South Wales, 2571"
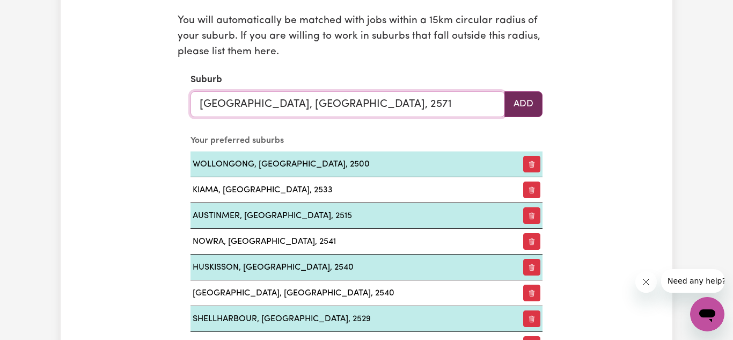
type input "PICTON, New South Wales, 2571"
click at [515, 104] on button "Add" at bounding box center [524, 104] width 38 height 26
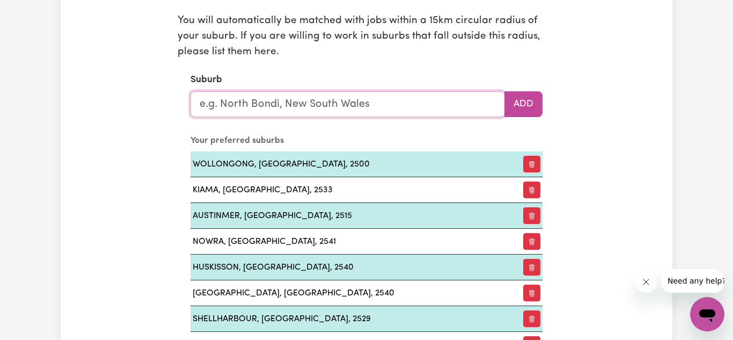
click at [424, 107] on input "text" at bounding box center [348, 104] width 315 height 26
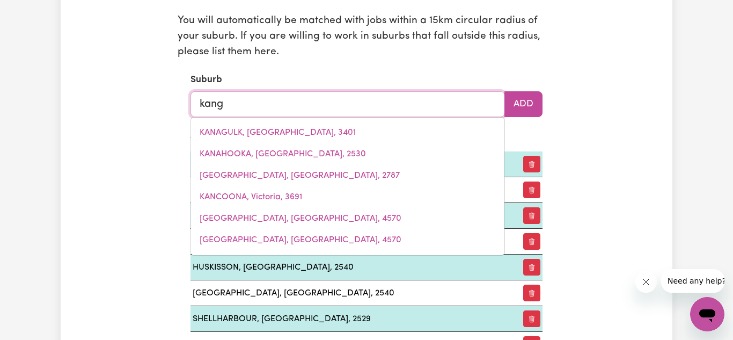
type input "kanga"
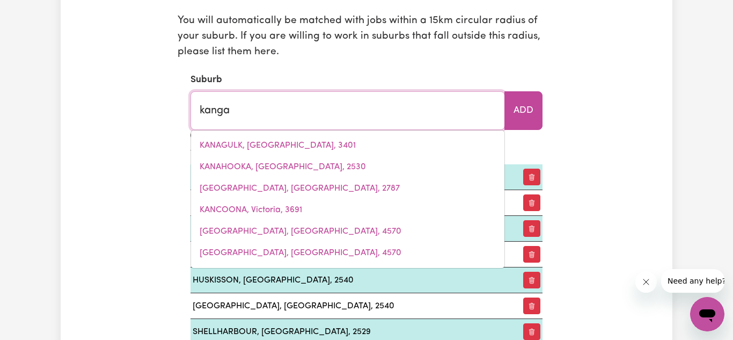
type input "kangaLOON, New South Wales, 2576"
type input "kangar"
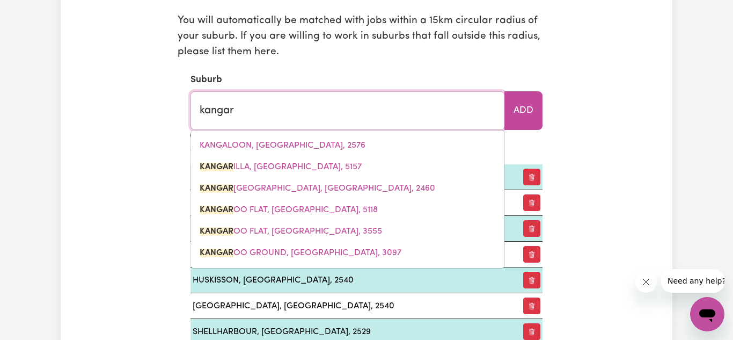
type input "kangarILLA, South Australia, 5157"
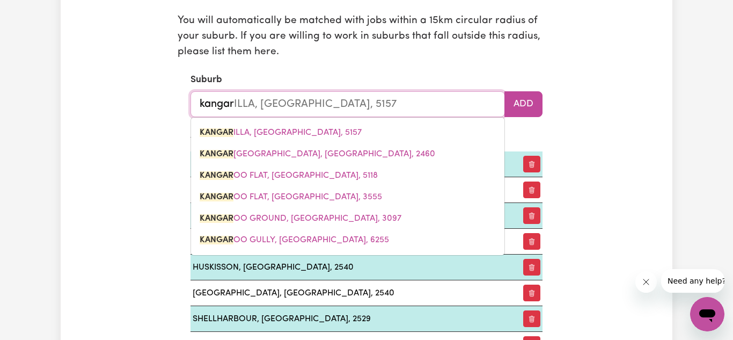
type input "kangaro"
type input "kangaroo"
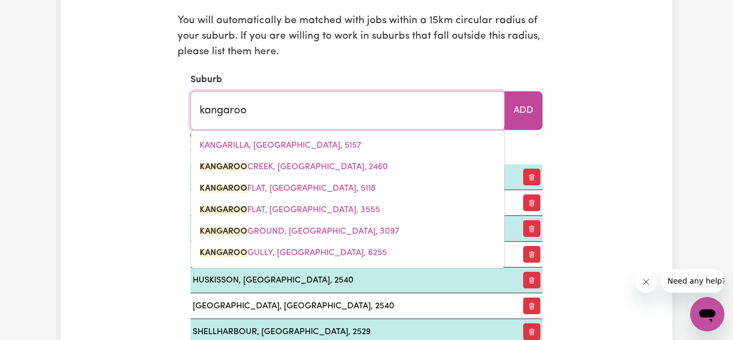
type input "kangaroo CREEK, New South Wales, 2460"
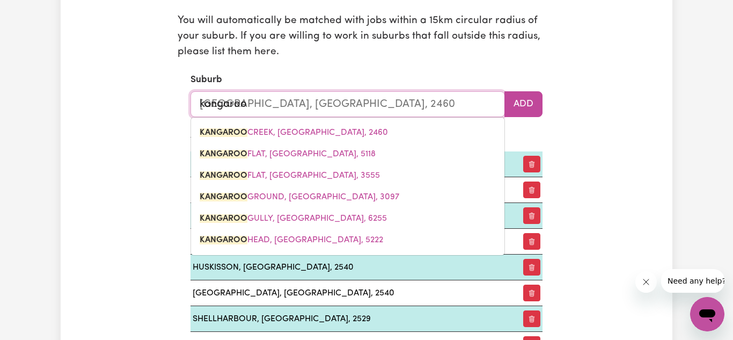
type input "kangaroo v"
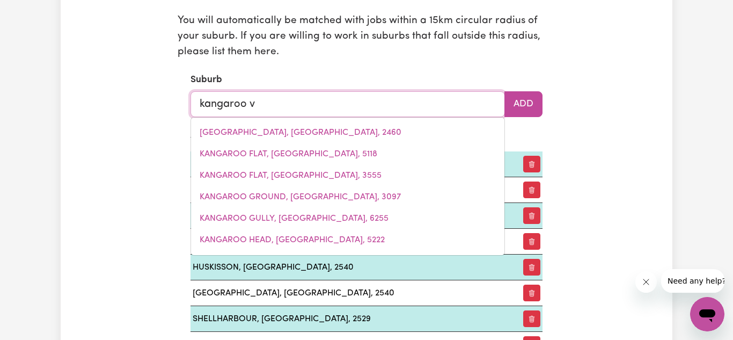
type input "kangaroo va"
type input "kangaroo vaLLEY, New South Wales, 2577"
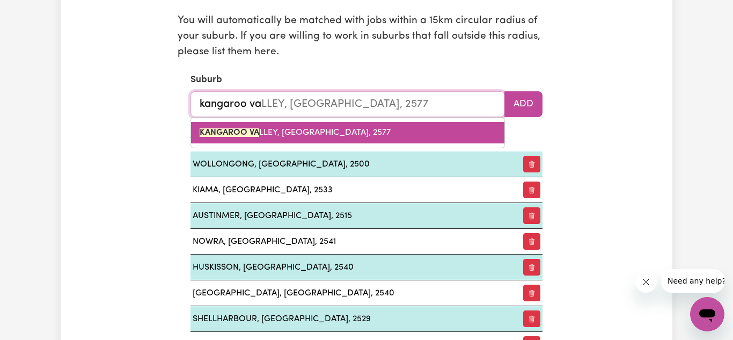
click at [268, 141] on link "KANGAROO VA LLEY, New South Wales, 2577" at bounding box center [347, 132] width 313 height 21
type input "KANGAROO VALLEY, New South Wales, 2577"
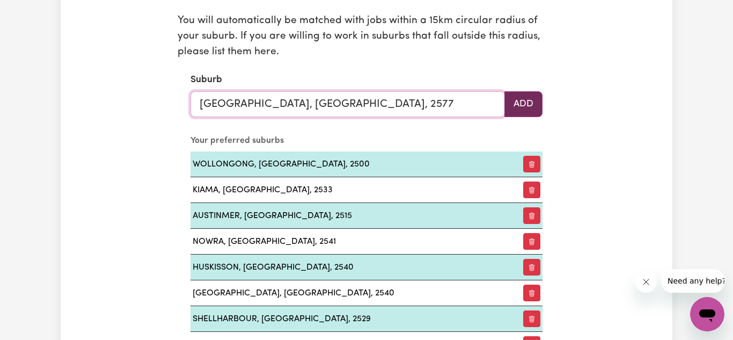
type input "KANGAROO VALLEY, New South Wales, 2577"
click at [516, 103] on button "Add" at bounding box center [524, 104] width 38 height 26
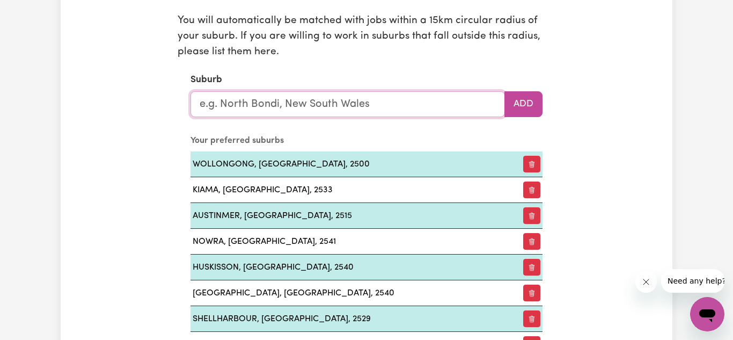
click at [324, 106] on input "text" at bounding box center [348, 104] width 315 height 26
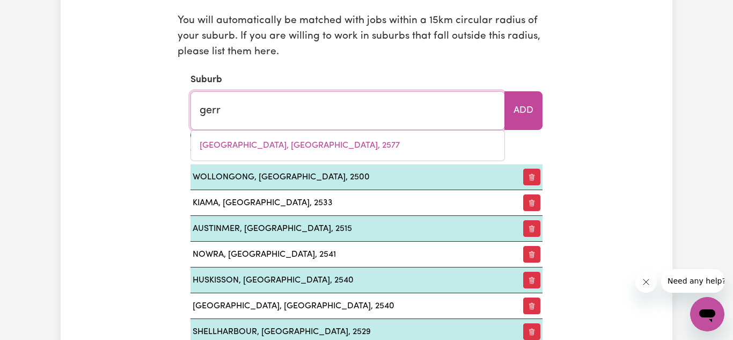
type input "gerri"
type input "gerriGERRUP, Victoria, 3289"
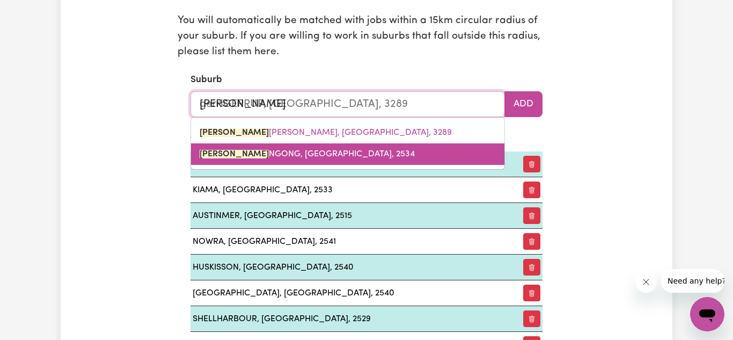
click at [305, 150] on span "GERRI NGONG, New South Wales, 2534" at bounding box center [307, 154] width 215 height 9
type input "GERRINGONG, New South Wales, 2534"
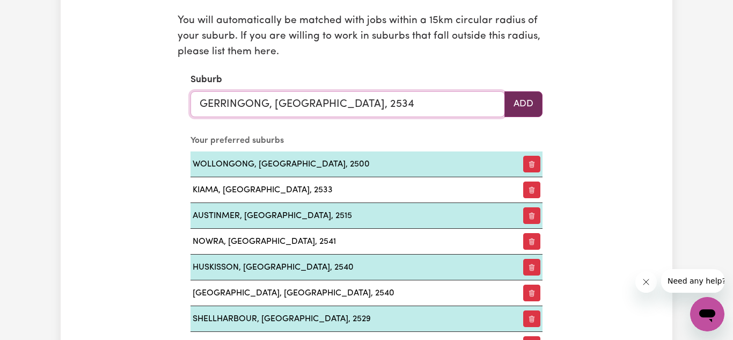
type input "GERRINGONG, New South Wales, 2534"
click at [515, 106] on button "Add" at bounding box center [524, 104] width 38 height 26
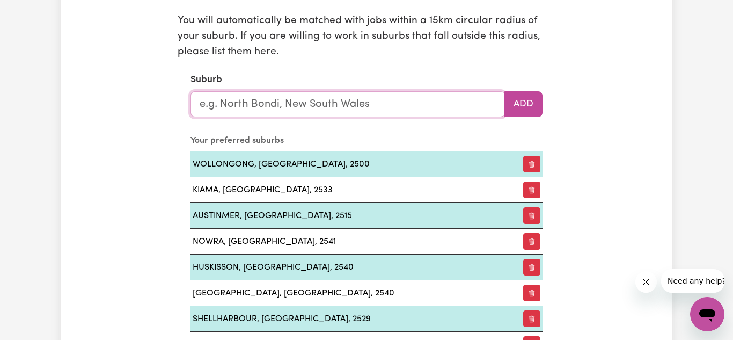
click at [385, 104] on input "text" at bounding box center [348, 104] width 315 height 26
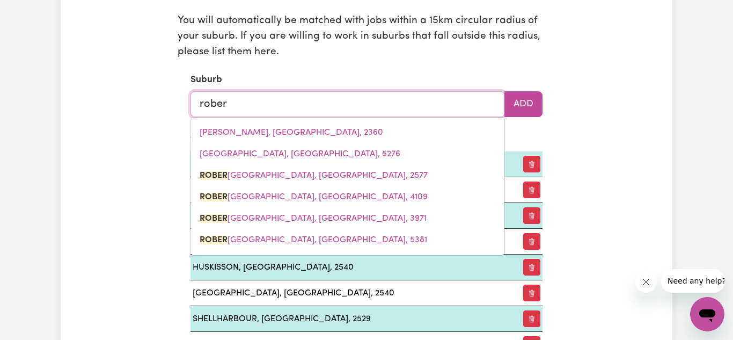
type input "robert"
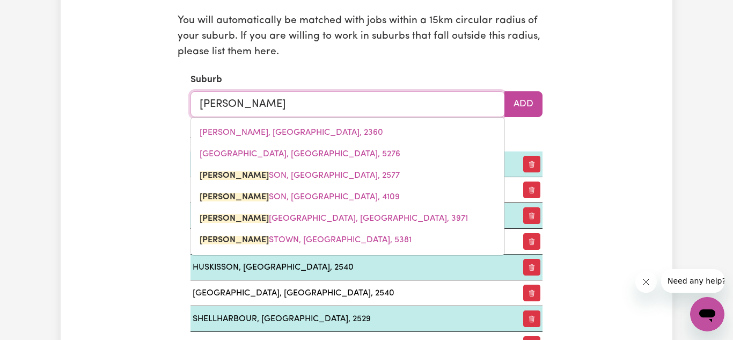
type input "robertSON, New South Wales, 2577"
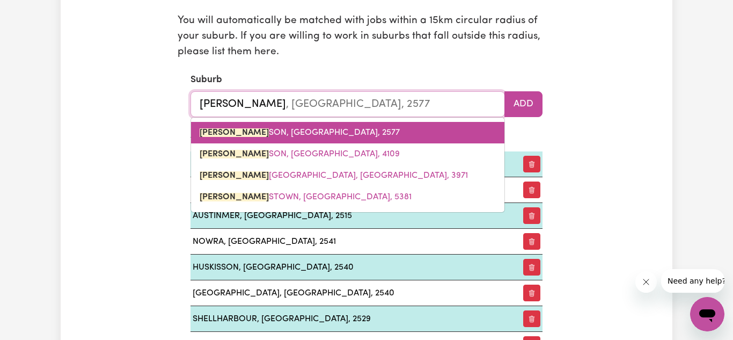
click at [350, 132] on link "ROBERT SON, New South Wales, 2577" at bounding box center [347, 132] width 313 height 21
type input "ROBERTSON, New South Wales, 2577"
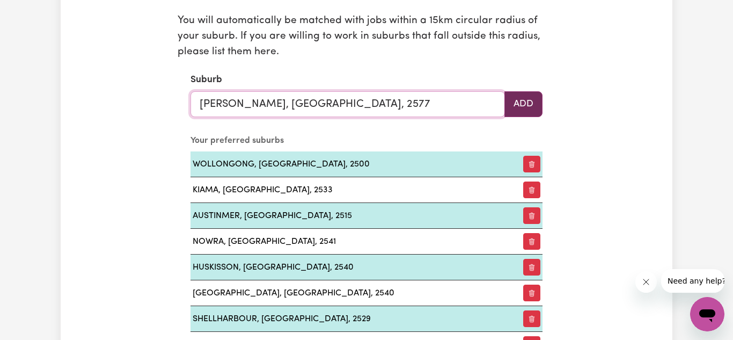
type input "ROBERTSON, New South Wales, 2577"
click at [518, 101] on button "Add" at bounding box center [524, 104] width 38 height 26
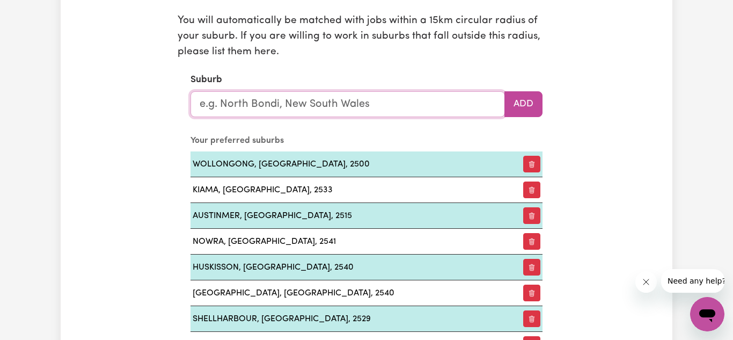
click at [430, 100] on input "text" at bounding box center [348, 104] width 315 height 26
type input "minn"
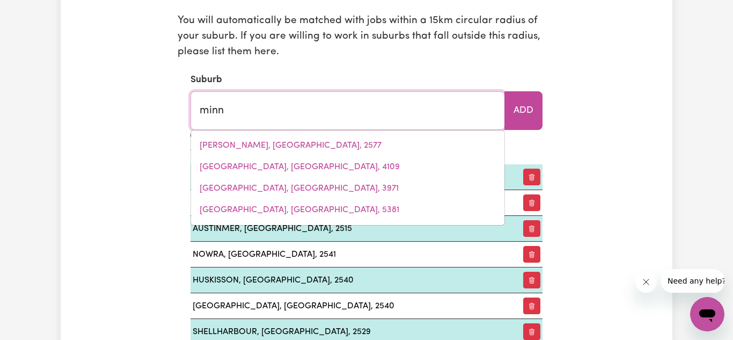
type input "minnAMOOLKA, Queensland, 4872"
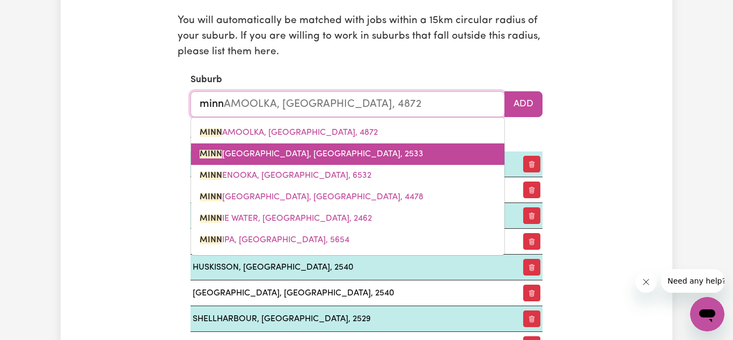
click at [295, 151] on span "MINN AMURRA, New South Wales, 2533" at bounding box center [312, 154] width 224 height 9
type input "MINNAMURRA, New South Wales, 2533"
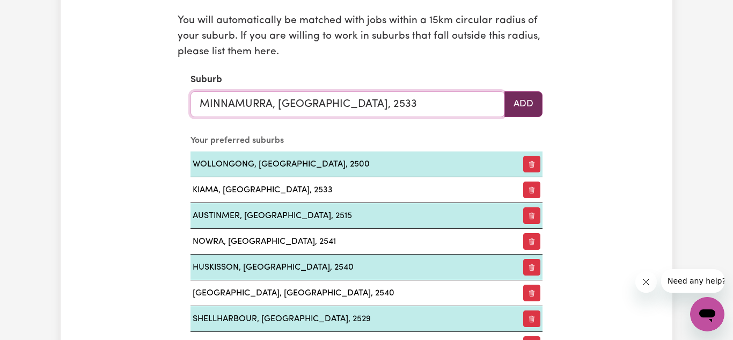
type input "MINNAMURRA, New South Wales, 2533"
click at [521, 103] on button "Add" at bounding box center [524, 104] width 38 height 26
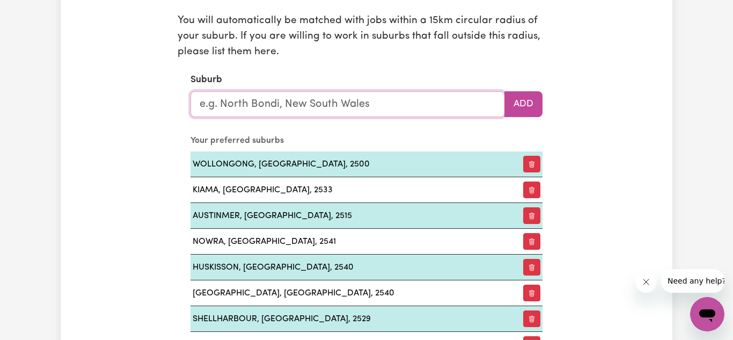
click at [464, 103] on input "text" at bounding box center [348, 104] width 315 height 26
type input "berry"
type input "berry, New South Wales, 2535"
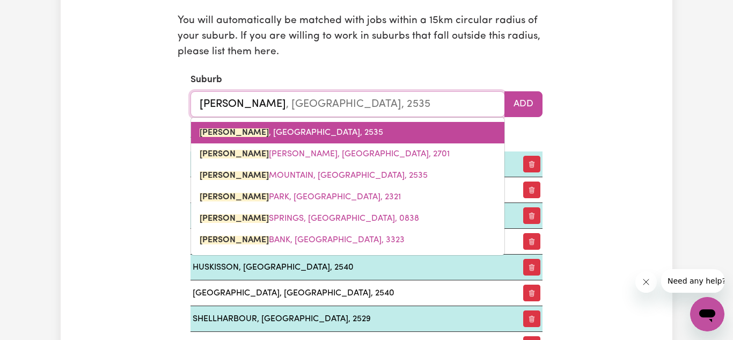
click at [272, 138] on link "BERRY , New South Wales, 2535" at bounding box center [347, 132] width 313 height 21
type input "BERRY, New South Wales, 2535"
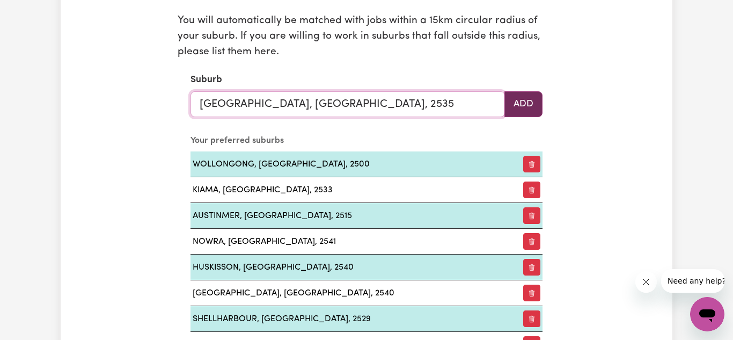
type input "BERRY, New South Wales, 2535"
click at [528, 98] on button "Add" at bounding box center [524, 104] width 38 height 26
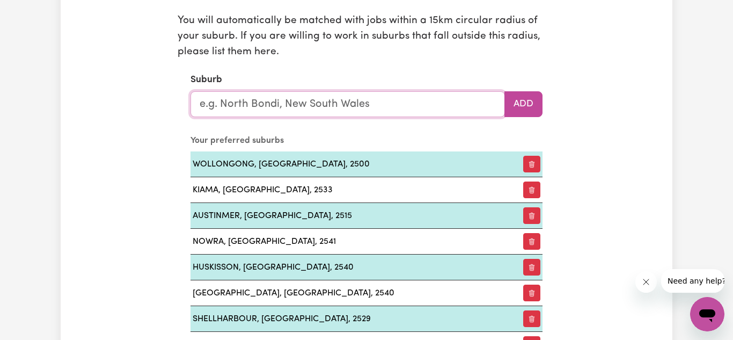
click at [391, 108] on input "text" at bounding box center [348, 104] width 315 height 26
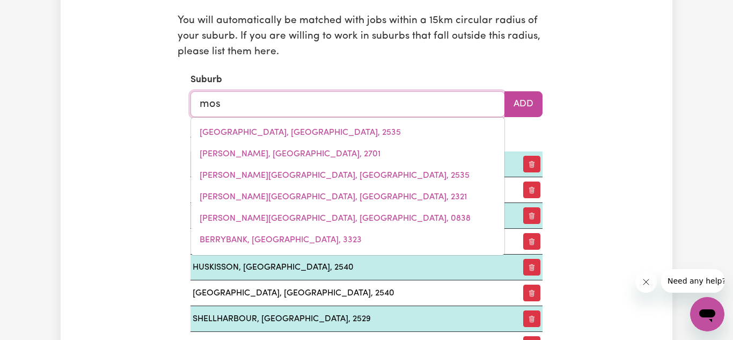
type input "moss"
type input "moss VALE, New South Wales, 2577"
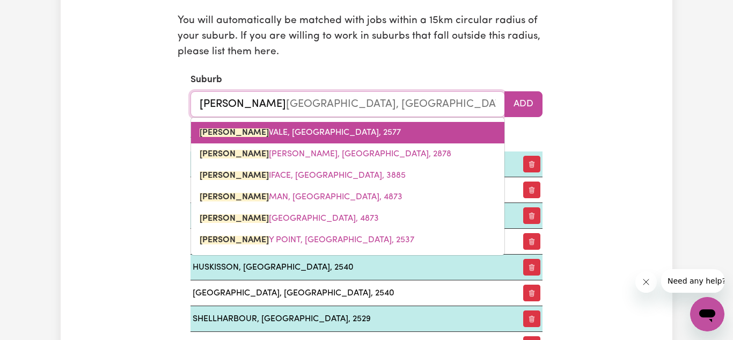
click at [343, 129] on link "MOSS VALE, New South Wales, 2577" at bounding box center [347, 132] width 313 height 21
type input "MOSS VALE, New South Wales, 2577"
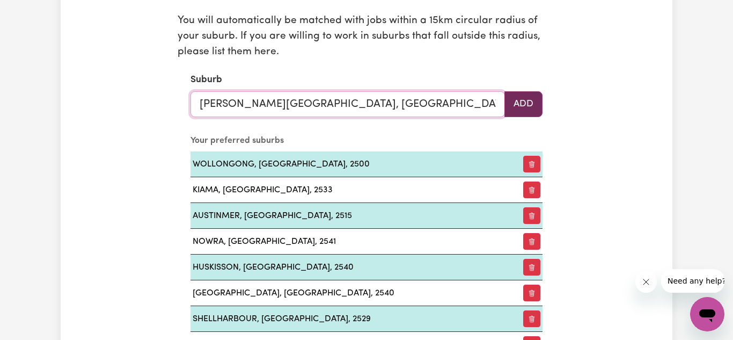
type input "MOSS VALE, New South Wales, 2577"
click at [527, 101] on button "Add" at bounding box center [524, 104] width 38 height 26
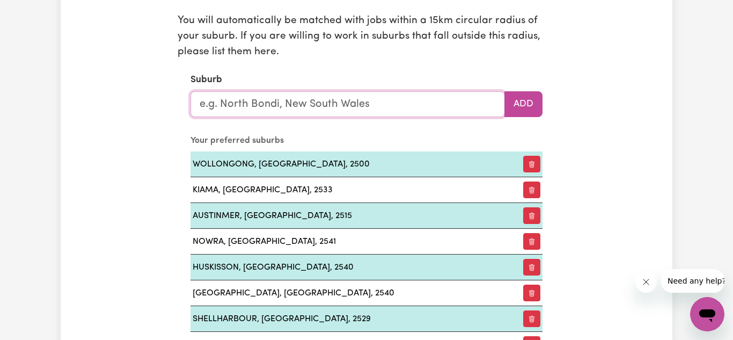
click at [437, 106] on input "text" at bounding box center [348, 104] width 315 height 26
type input "bel"
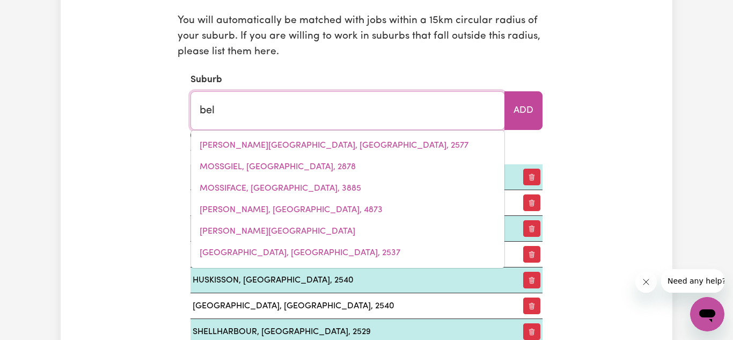
type input "belAIR, South Australia, 5052"
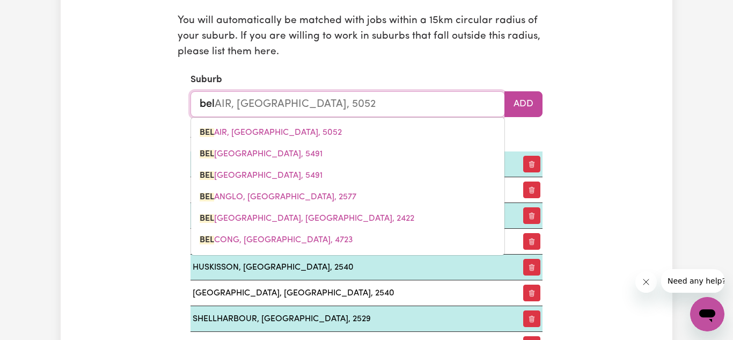
type input "bela"
type input "belaIR, South Australia, 5052"
type input "belan"
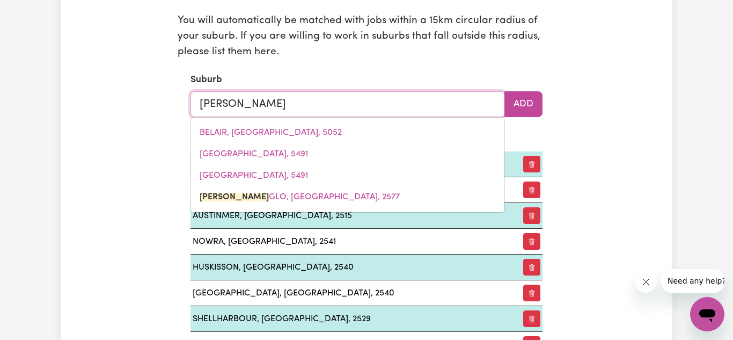
type input "belang"
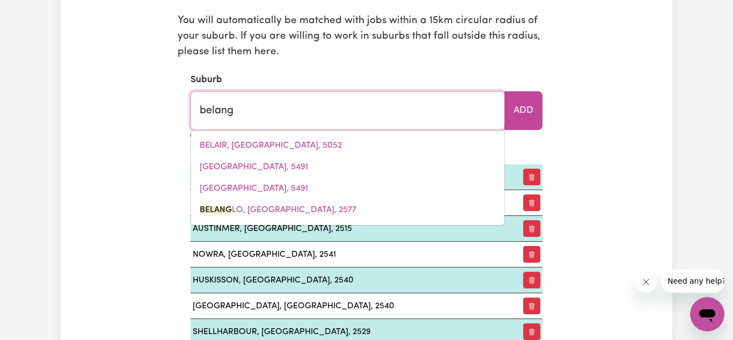
type input "belangLO, New South Wales, 2577"
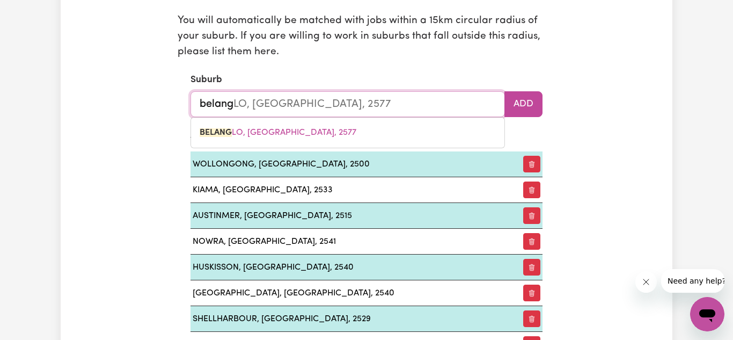
type input "belangl"
type input "belanglO, New South Wales, 2577"
type input "belanglo"
type input "belanglo, New South Wales, 2577"
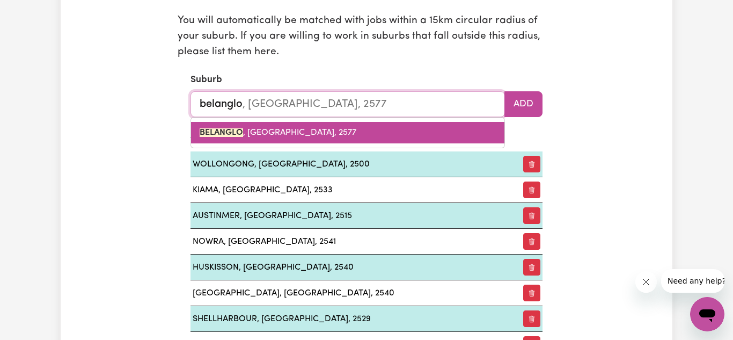
click at [403, 125] on link "BELANGLO , New South Wales, 2577" at bounding box center [347, 132] width 313 height 21
type input "BELANGLO, New South Wales, 2577"
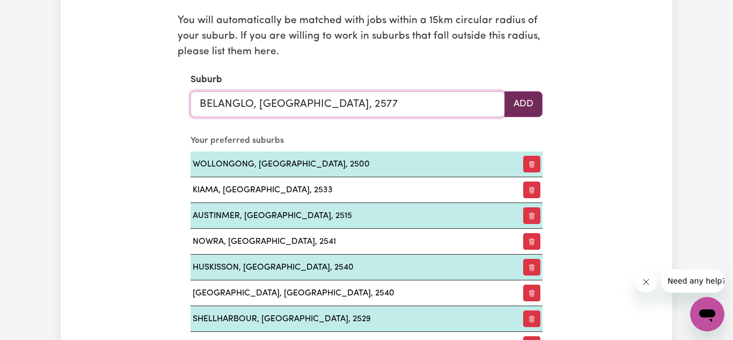
type input "BELANGLO, New South Wales, 2577"
click at [520, 108] on button "Add" at bounding box center [524, 104] width 38 height 26
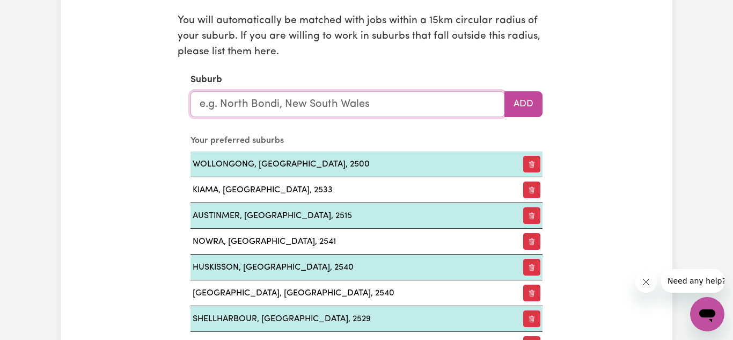
click at [418, 108] on input "text" at bounding box center [348, 104] width 315 height 26
type input "ull"
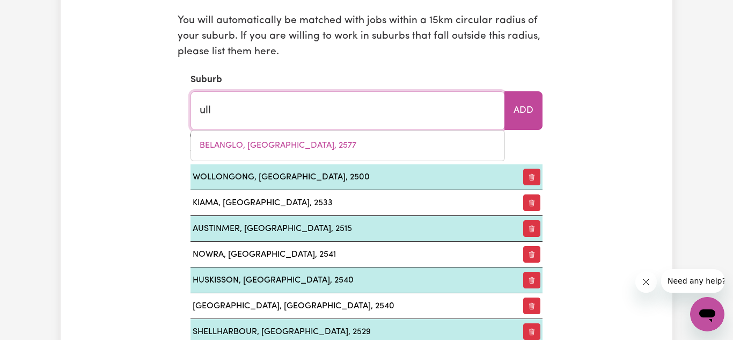
type input "ullADULLA, New South Wales, 2539"
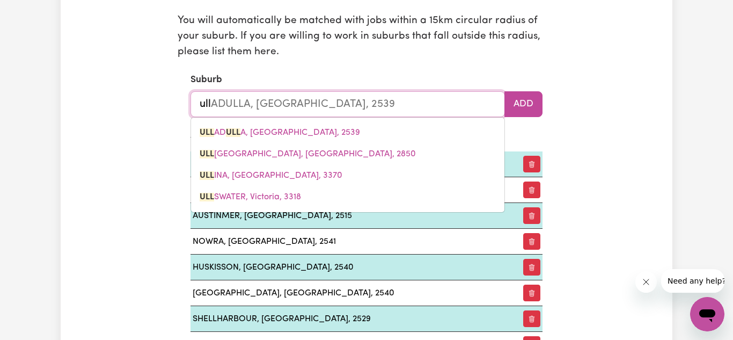
type input "ulla"
type input "ullaDULLA, New South Wales, 2539"
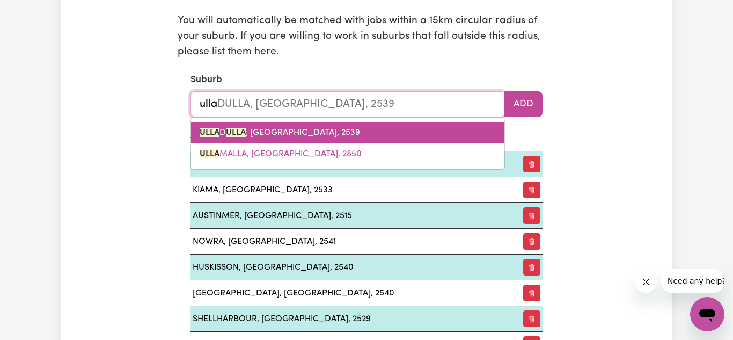
click at [344, 130] on link "ULLA D ULLA , New South Wales, 2539" at bounding box center [347, 132] width 313 height 21
type input "ULLADULLA, New South Wales, 2539"
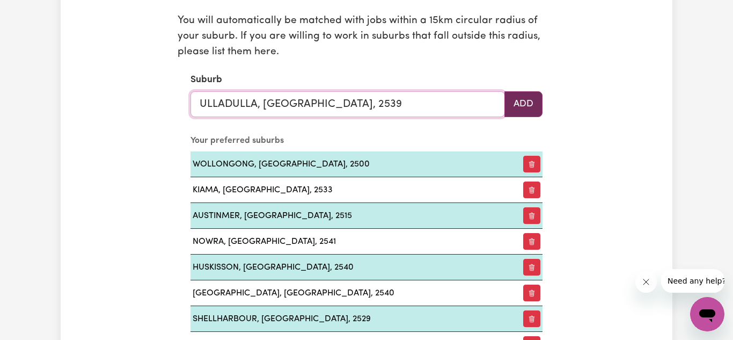
type input "ULLADULLA, New South Wales, 2539"
click at [510, 108] on button "Add" at bounding box center [524, 104] width 38 height 26
click at [418, 110] on input "text" at bounding box center [348, 104] width 315 height 26
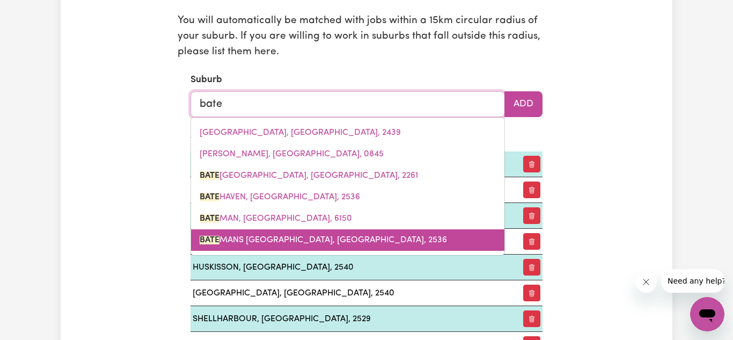
click at [300, 236] on span "BATE MANS BAY, New South Wales, 2536" at bounding box center [323, 240] width 247 height 9
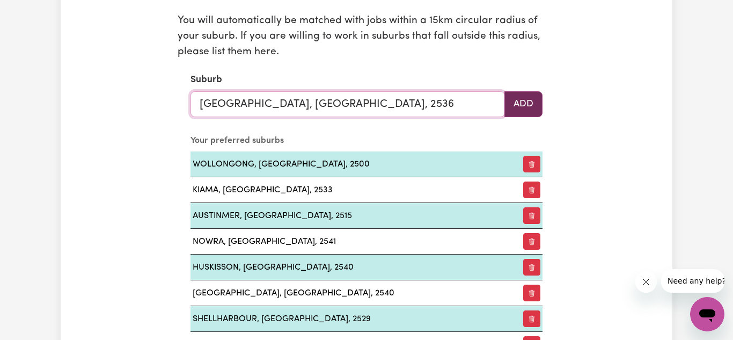
type input "BATEMANS BAY, New South Wales, 2536"
click at [516, 104] on button "Add" at bounding box center [524, 104] width 38 height 26
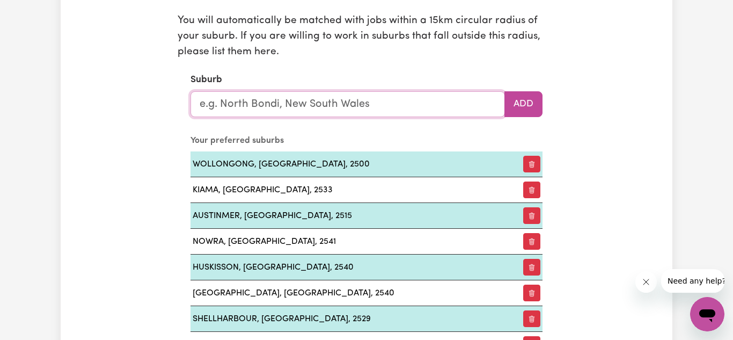
click at [431, 111] on input "text" at bounding box center [348, 104] width 315 height 26
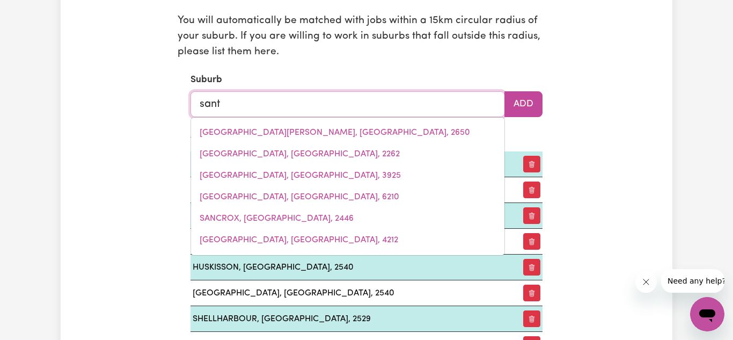
type input "san"
type input "san ISIDORE, New South Wales, 2650"
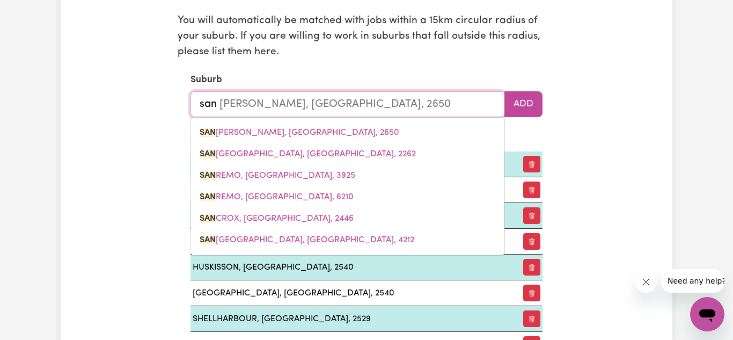
type input "sanc"
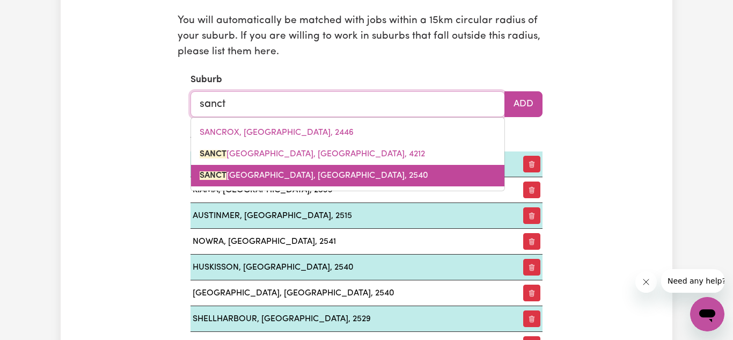
click at [288, 171] on span "SANCT UARY POINT, New South Wales, 2540" at bounding box center [314, 175] width 229 height 9
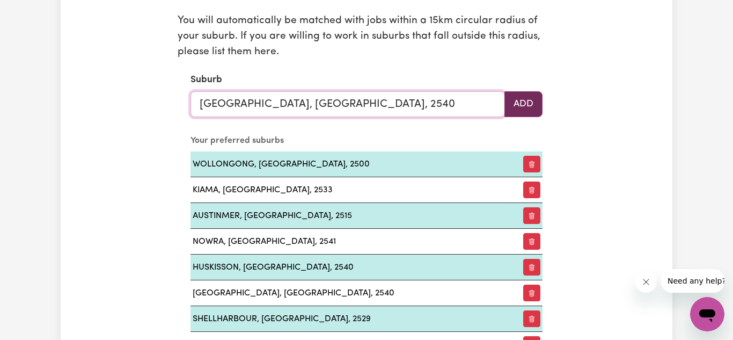
type input "SANCTUARY POINT, New South Wales, 2540"
click at [524, 100] on button "Add" at bounding box center [524, 104] width 38 height 26
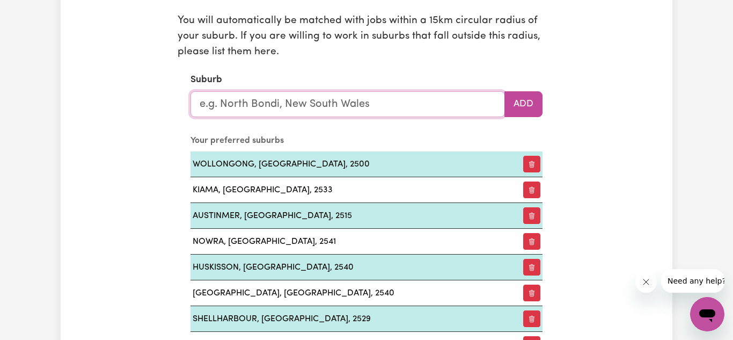
click at [402, 100] on input "text" at bounding box center [348, 104] width 315 height 26
type input "cul"
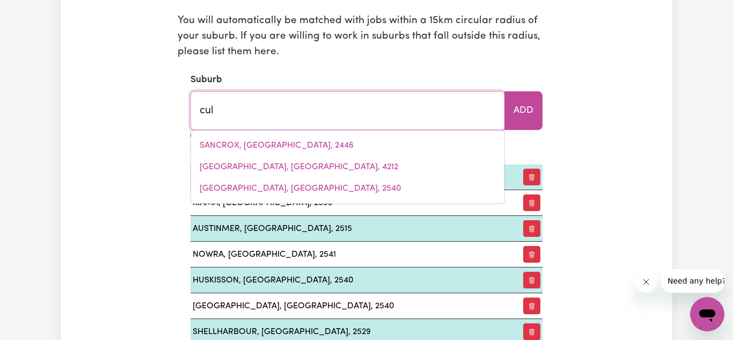
type input "culBURRA, South Australia, 5261"
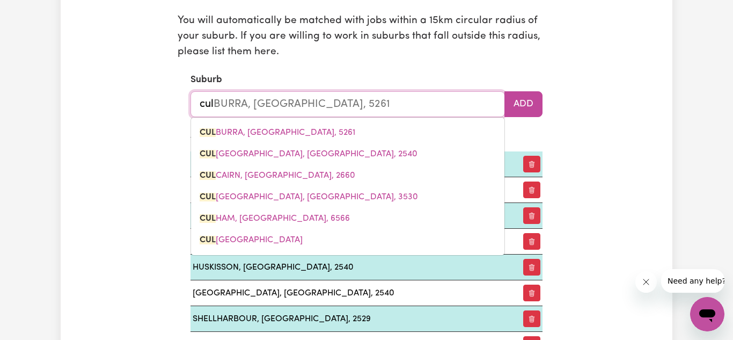
type input "culb"
type input "culbURRA, South Australia, 5261"
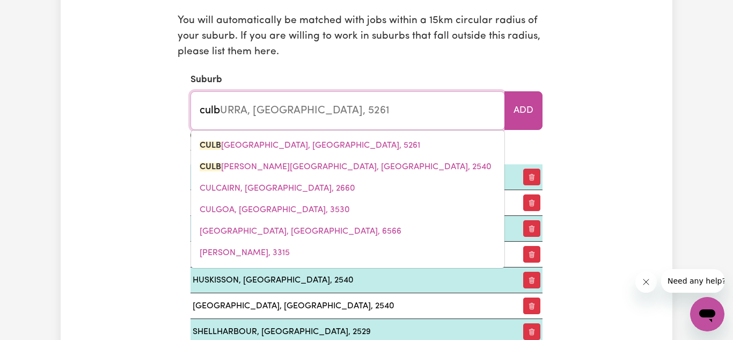
type input "culbu"
type input "culbuRRA, South Australia, 5261"
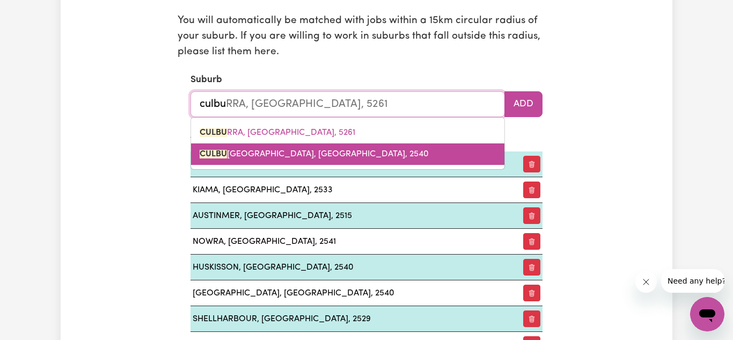
click at [305, 150] on span "CULBU RRA BEACH, New South Wales, 2540" at bounding box center [314, 154] width 229 height 9
type input "CULBURRA BEACH, New South Wales, 2540"
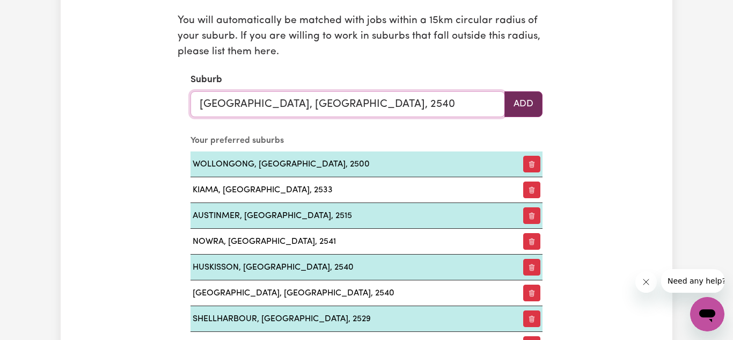
type input "CULBURRA BEACH, New South Wales, 2540"
click at [529, 100] on button "Add" at bounding box center [524, 104] width 38 height 26
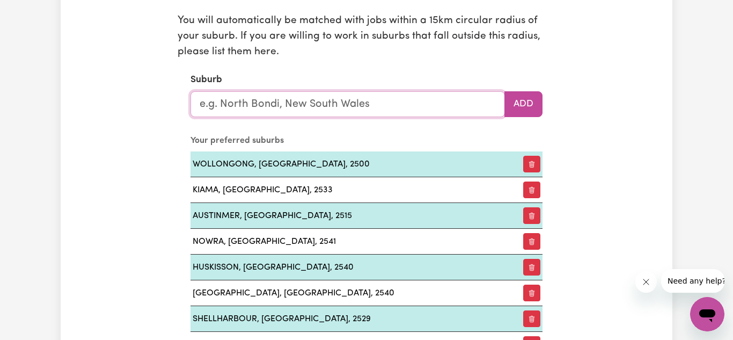
click at [451, 104] on input "text" at bounding box center [348, 104] width 315 height 26
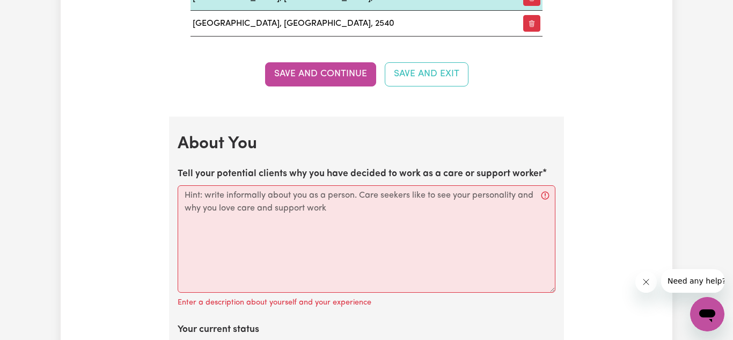
scroll to position [1867, 0]
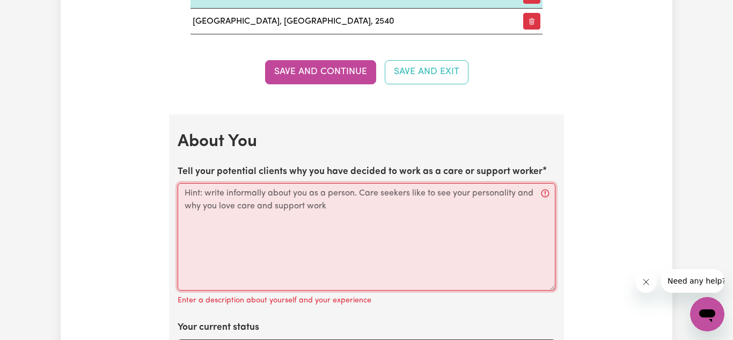
click at [359, 205] on textarea "Tell your potential clients why you have decided to work as a care or support w…" at bounding box center [367, 236] width 378 height 107
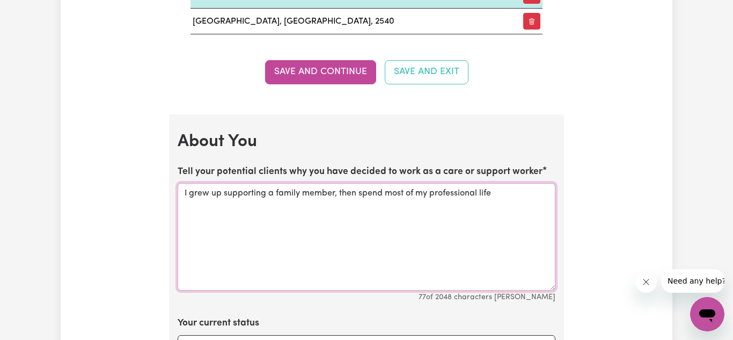
click at [383, 193] on textarea "I grew up supporting a family member, then spend most of my professional life" at bounding box center [367, 236] width 378 height 107
click at [512, 194] on textarea "I grew up supporting a family member, then spent most of my professional life" at bounding box center [367, 236] width 378 height 107
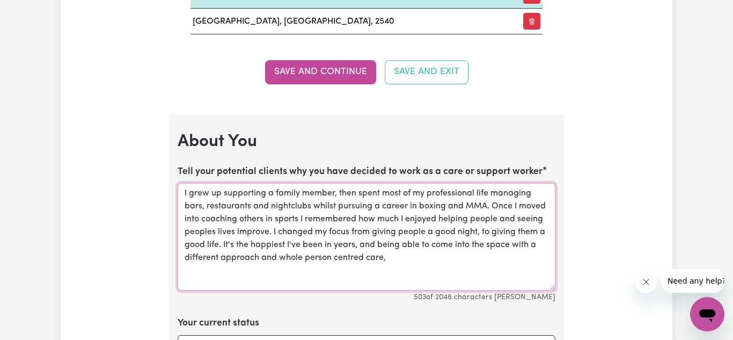
click at [402, 253] on textarea "I grew up supporting a family member, then spent most of my professional life m…" at bounding box center [367, 236] width 378 height 107
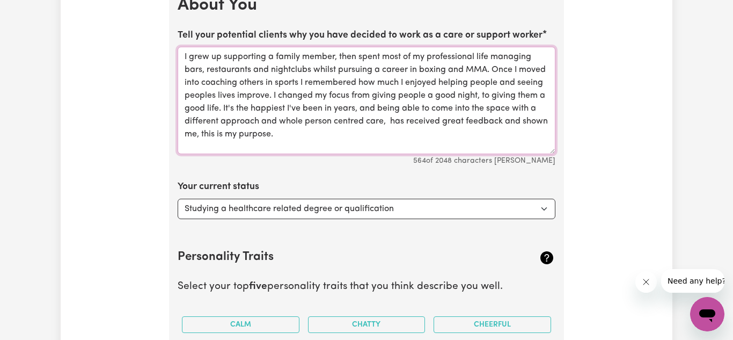
scroll to position [2005, 0]
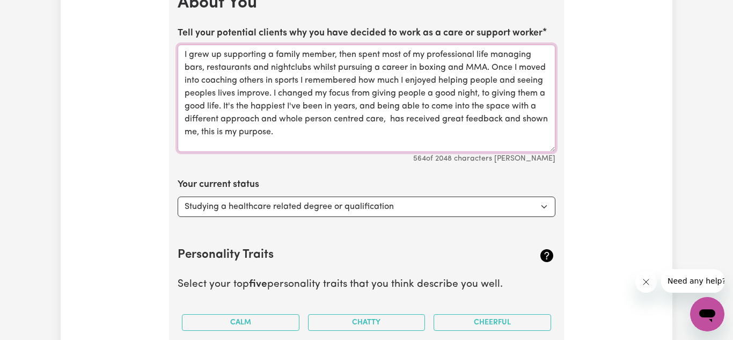
type textarea "I grew up supporting a family member, then spent most of my professional life m…"
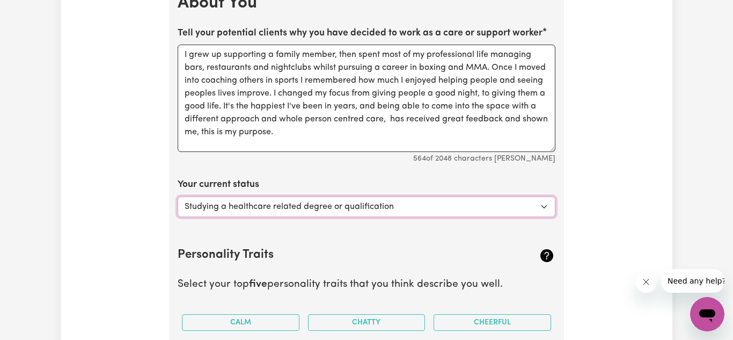
click at [441, 208] on select "Select... Studying a healthcare related degree or qualification Studying a non-…" at bounding box center [367, 206] width 378 height 20
select select "Embarking on a career change into the care industry"
click at [178, 196] on select "Select... Studying a healthcare related degree or qualification Studying a non-…" at bounding box center [367, 206] width 378 height 20
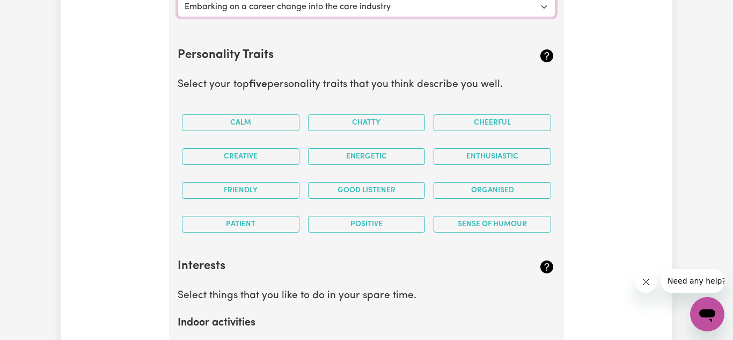
scroll to position [2204, 0]
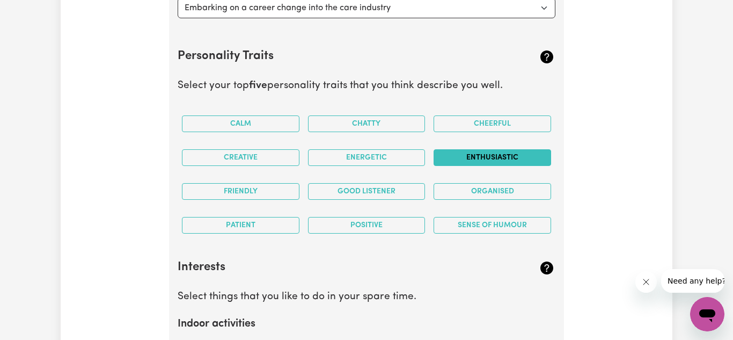
click at [495, 161] on button "Enthusiastic" at bounding box center [493, 157] width 118 height 17
click at [252, 155] on button "Creative" at bounding box center [241, 157] width 118 height 17
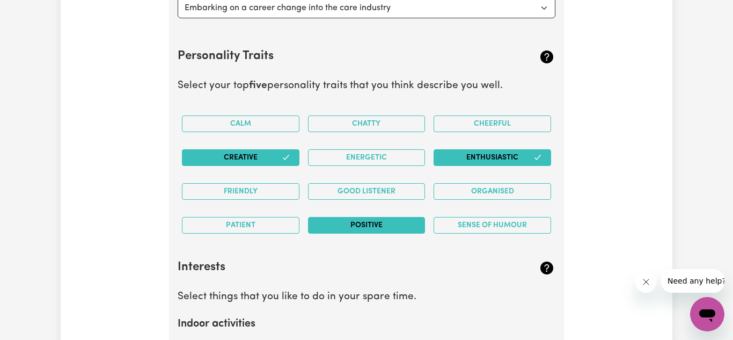
click at [373, 228] on button "Positive" at bounding box center [367, 225] width 118 height 17
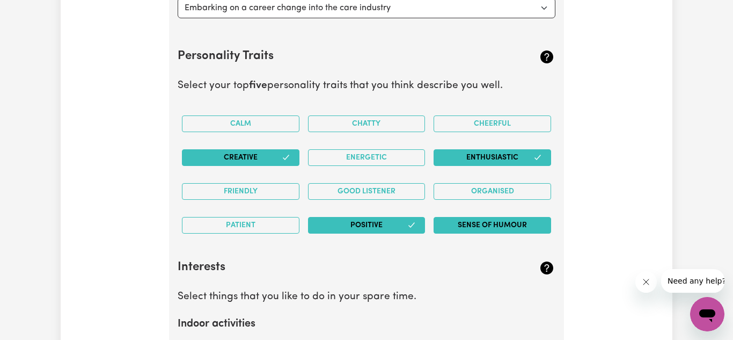
click at [485, 225] on button "Sense of Humour" at bounding box center [493, 225] width 118 height 17
click at [478, 189] on button "Organised" at bounding box center [493, 191] width 118 height 17
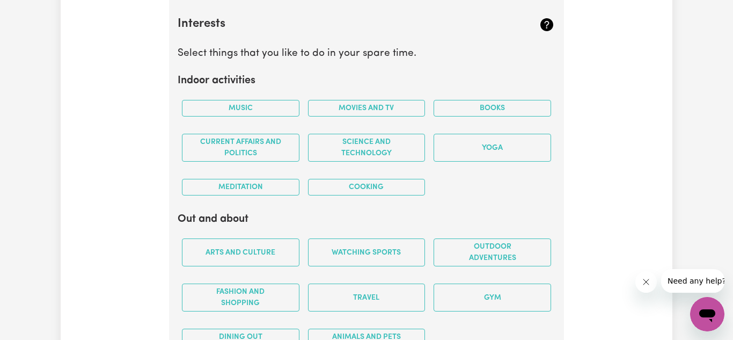
scroll to position [2448, 0]
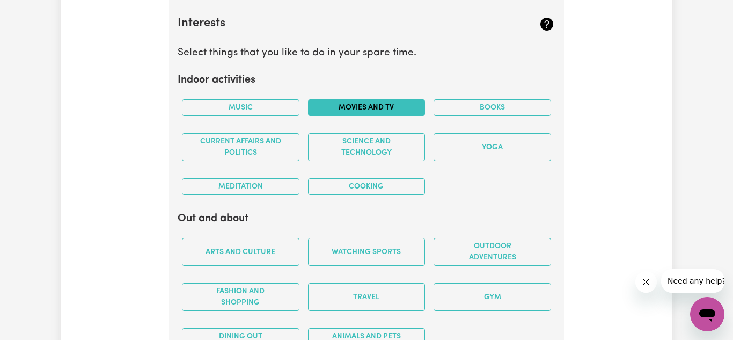
click at [384, 104] on button "Movies and TV" at bounding box center [367, 107] width 118 height 17
click at [363, 187] on button "Cooking" at bounding box center [367, 186] width 118 height 17
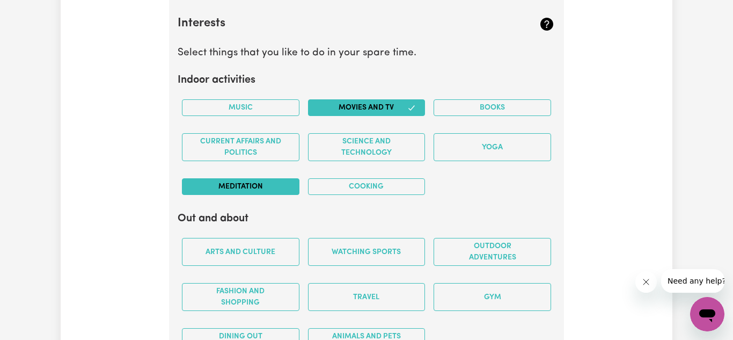
click at [262, 189] on button "Meditation" at bounding box center [241, 186] width 118 height 17
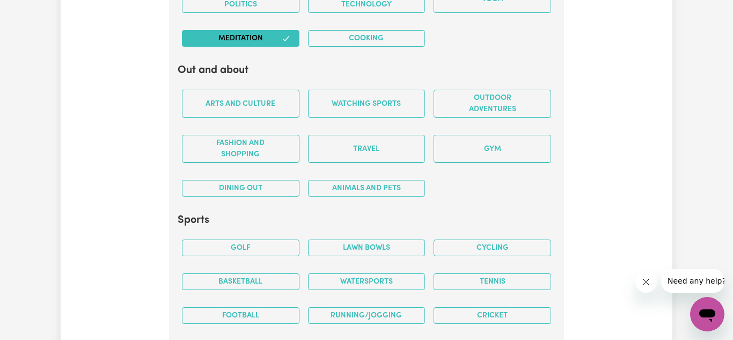
scroll to position [2595, 0]
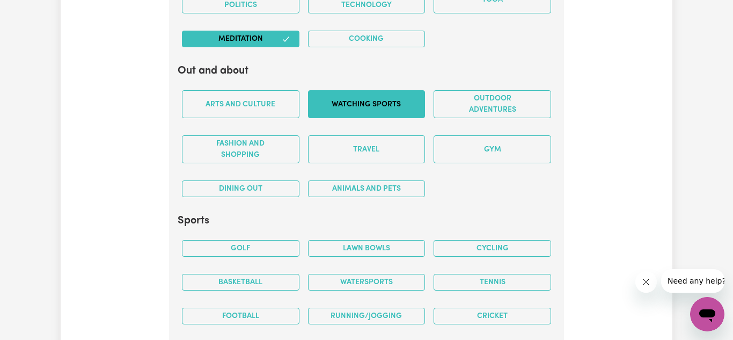
click at [386, 103] on button "Watching sports" at bounding box center [367, 104] width 118 height 28
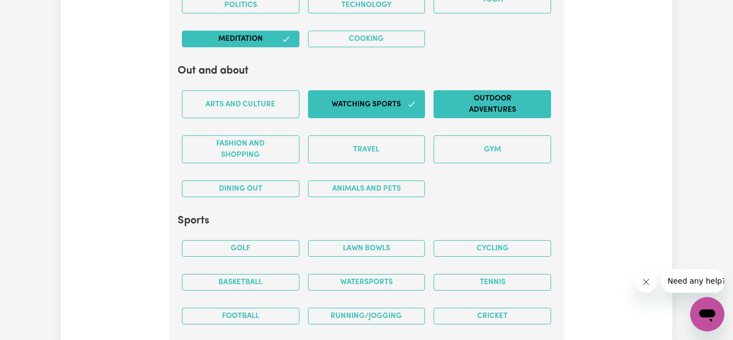
click at [529, 102] on button "Outdoor adventures" at bounding box center [493, 104] width 118 height 28
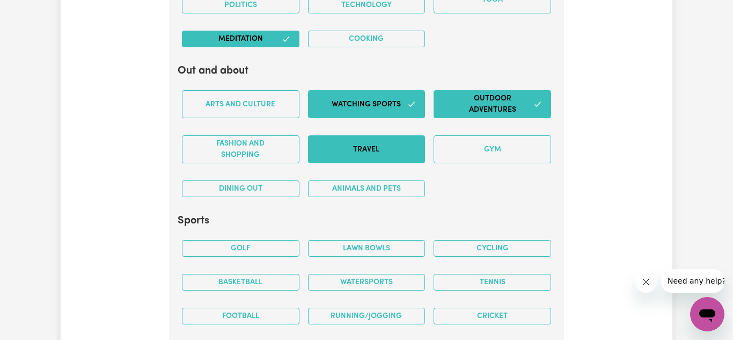
click at [363, 151] on button "Travel" at bounding box center [367, 149] width 118 height 28
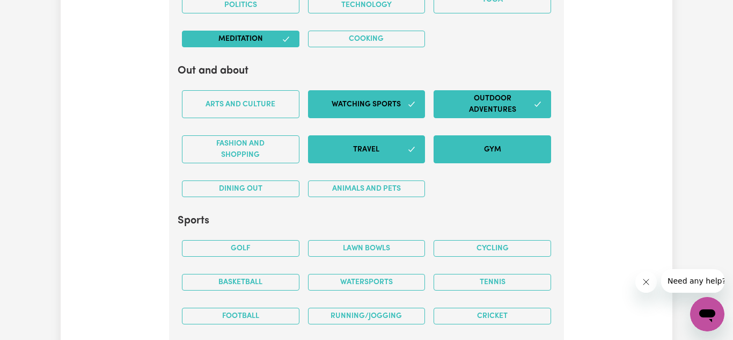
click at [501, 137] on button "Gym" at bounding box center [493, 149] width 118 height 28
click at [347, 187] on button "Animals and pets" at bounding box center [367, 188] width 118 height 17
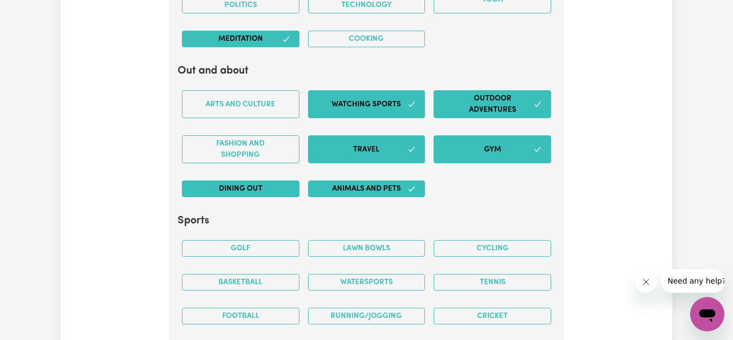
click at [243, 190] on button "Dining out" at bounding box center [241, 188] width 118 height 17
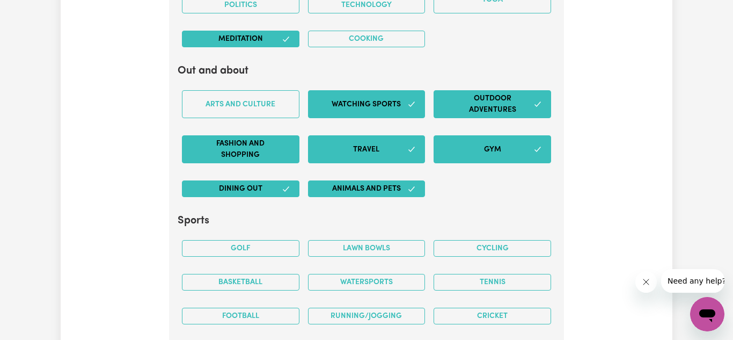
click at [226, 147] on button "Fashion and shopping" at bounding box center [241, 149] width 118 height 28
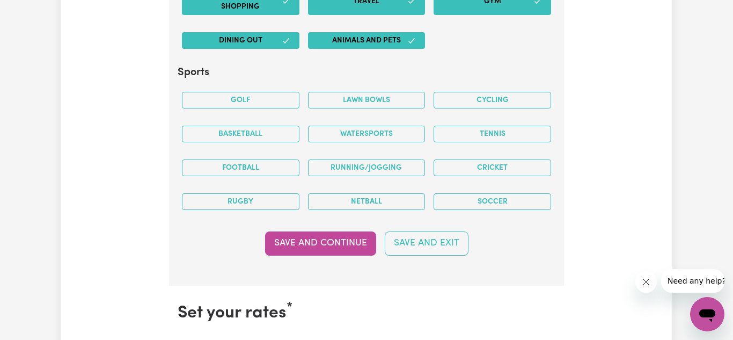
scroll to position [2744, 0]
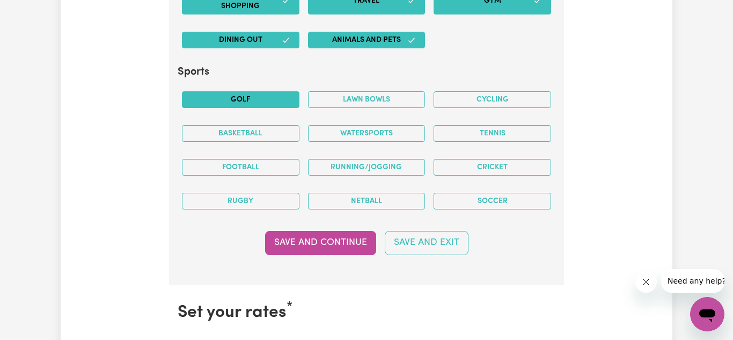
click at [249, 100] on button "Golf" at bounding box center [241, 99] width 118 height 17
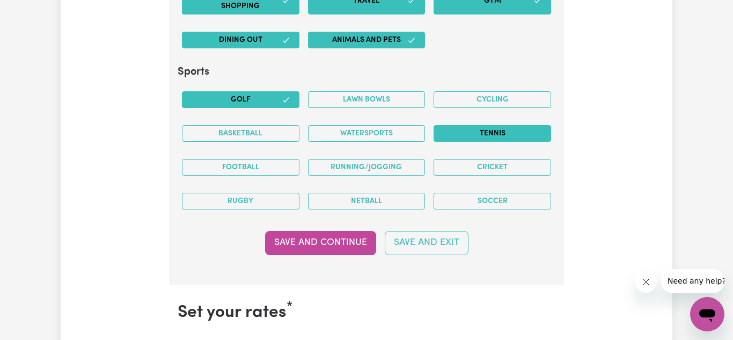
click at [495, 136] on button "Tennis" at bounding box center [493, 133] width 118 height 17
click at [358, 171] on button "Running/Jogging" at bounding box center [367, 167] width 118 height 17
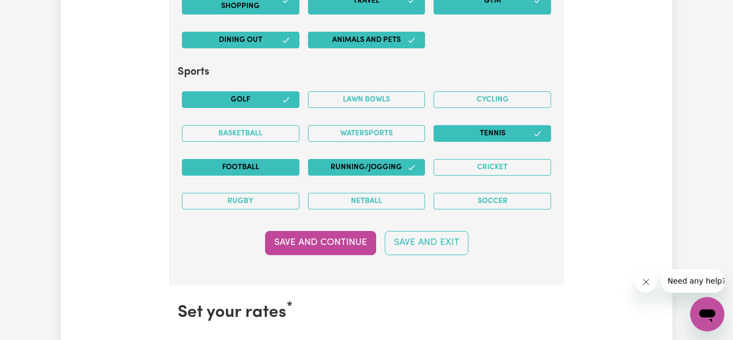
click at [222, 169] on button "Football" at bounding box center [241, 167] width 118 height 17
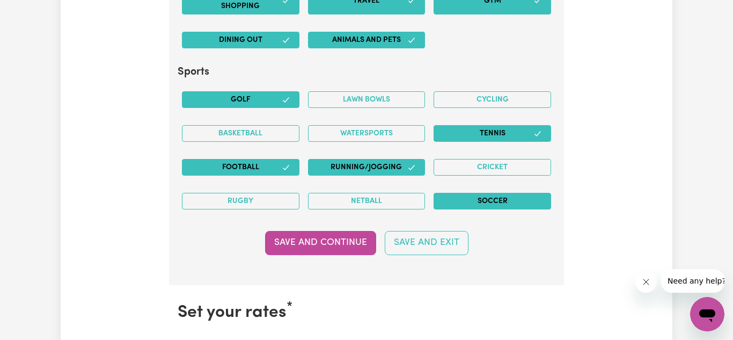
click at [476, 198] on button "Soccer" at bounding box center [493, 201] width 118 height 17
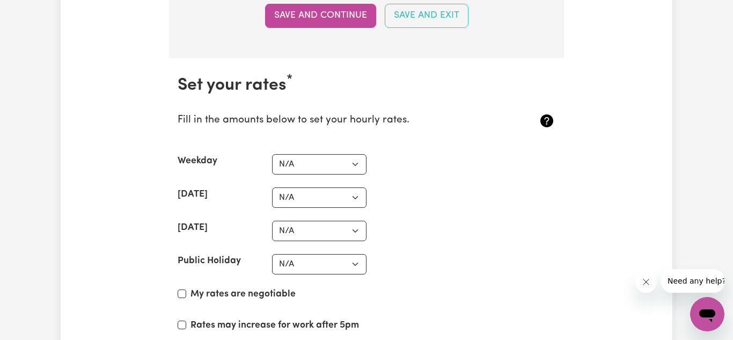
scroll to position [2974, 0]
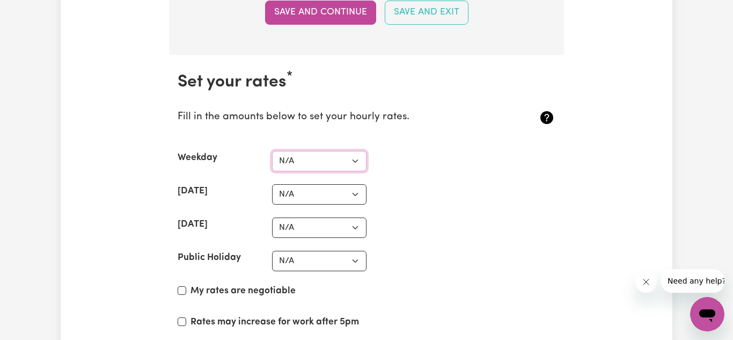
click at [353, 160] on select "N/A $37 $38 $39 $40 $41 $42 $43 $44 $45 $46 $47 $48 $49 $50 $51 $52 $53 $54 $55…" at bounding box center [319, 161] width 94 height 20
select select "70"
click at [272, 151] on select "N/A $37 $38 $39 $40 $41 $42 $43 $44 $45 $46 $47 $48 $49 $50 $51 $52 $53 $54 $55…" at bounding box center [319, 161] width 94 height 20
click at [323, 201] on select "N/A $37 $38 $39 $40 $41 $42 $43 $44 $45 $46 $47 $48 $49 $50 $51 $52 $53 $54 $55…" at bounding box center [319, 194] width 94 height 20
click at [332, 187] on select "N/A $37 $38 $39 $40 $41 $42 $43 $44 $45 $46 $47 $48 $49 $50 $51 $52 $53 $54 $55…" at bounding box center [319, 194] width 94 height 20
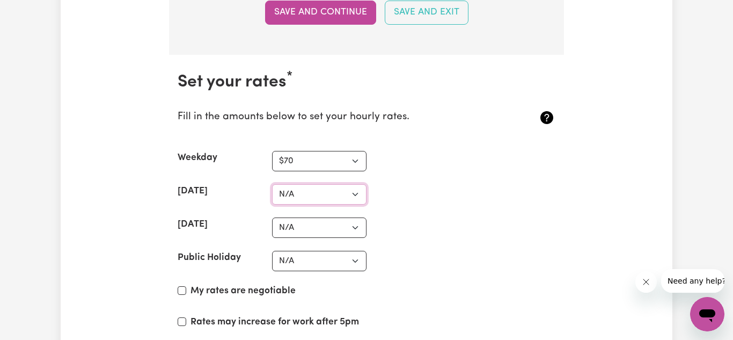
click at [332, 187] on select "N/A $37 $38 $39 $40 $41 $42 $43 $44 $45 $46 $47 $48 $49 $50 $51 $52 $53 $54 $55…" at bounding box center [319, 194] width 94 height 20
click at [332, 195] on select "N/A $37 $38 $39 $40 $41 $42 $43 $44 $45 $46 $47 $48 $49 $50 $51 $52 $53 $54 $55…" at bounding box center [319, 194] width 94 height 20
select select "98"
click at [272, 184] on select "N/A $37 $38 $39 $40 $41 $42 $43 $44 $45 $46 $47 $48 $49 $50 $51 $52 $53 $54 $55…" at bounding box center [319, 194] width 94 height 20
click at [339, 223] on select "N/A $37 $38 $39 $40 $41 $42 $43 $44 $45 $46 $47 $48 $49 $50 $51 $52 $53 $54 $55…" at bounding box center [319, 227] width 94 height 20
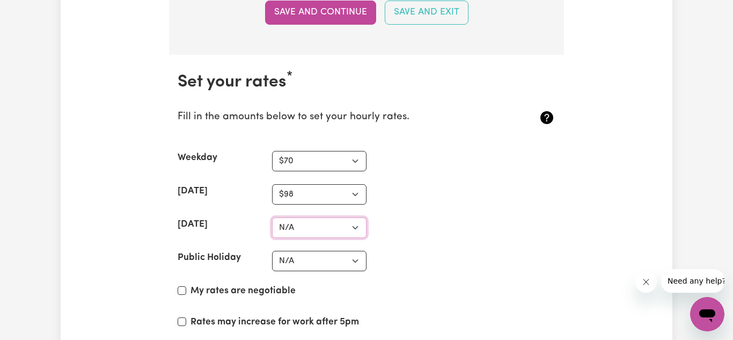
select select "127"
click at [272, 217] on select "N/A $37 $38 $39 $40 $41 $42 $43 $44 $45 $46 $47 $48 $49 $50 $51 $52 $53 $54 $55…" at bounding box center [319, 227] width 94 height 20
click at [326, 258] on select "N/A $37 $38 $39 $40 $41 $42 $43 $44 $45 $46 $47 $48 $49 $50 $51 $52 $53 $54 $55…" at bounding box center [319, 261] width 94 height 20
select select "156"
click at [272, 251] on select "N/A $37 $38 $39 $40 $41 $42 $43 $44 $45 $46 $47 $48 $49 $50 $51 $52 $53 $54 $55…" at bounding box center [319, 261] width 94 height 20
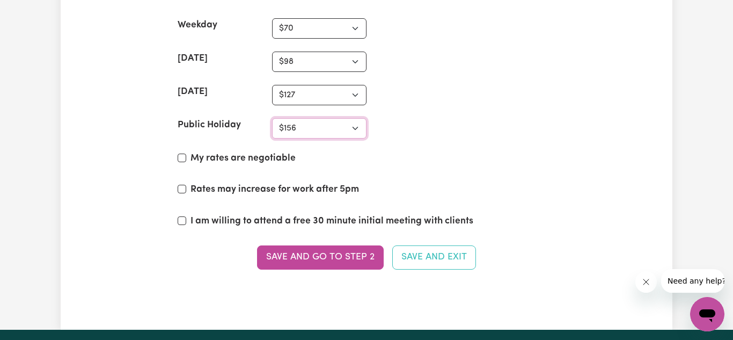
scroll to position [3109, 0]
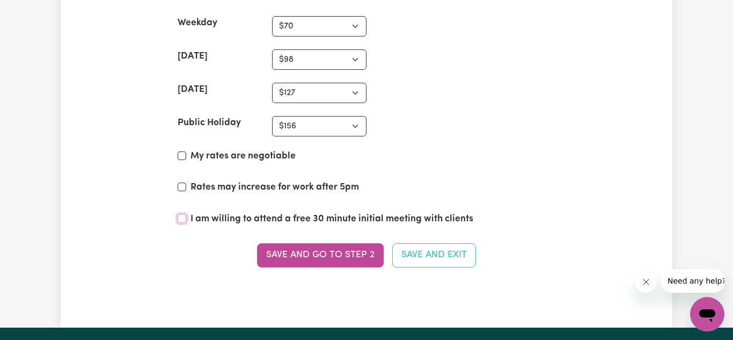
click at [185, 216] on input "I am willing to attend a free 30 minute initial meeting with clients" at bounding box center [182, 218] width 9 height 9
checkbox input "true"
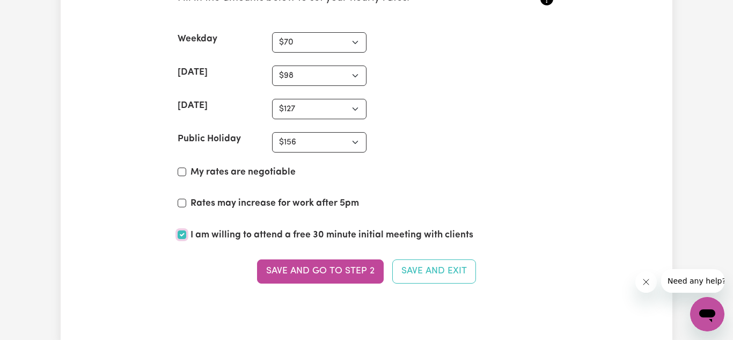
scroll to position [3094, 0]
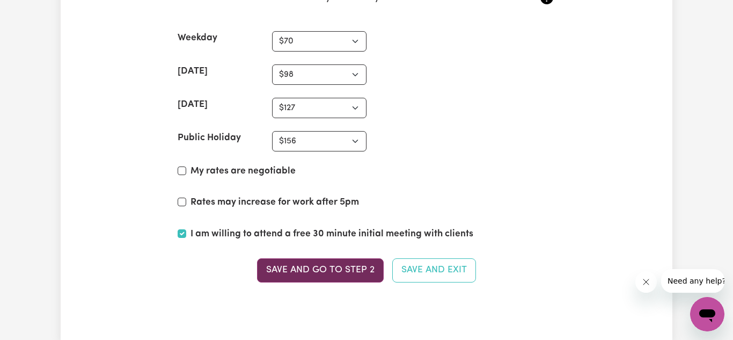
click at [311, 276] on button "Save and go to Step 2" at bounding box center [320, 270] width 127 height 24
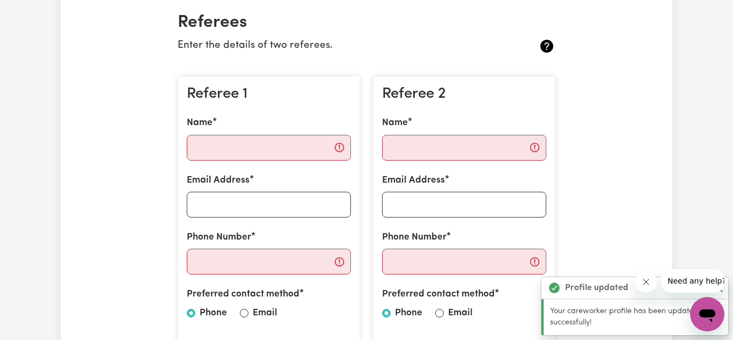
scroll to position [269, 0]
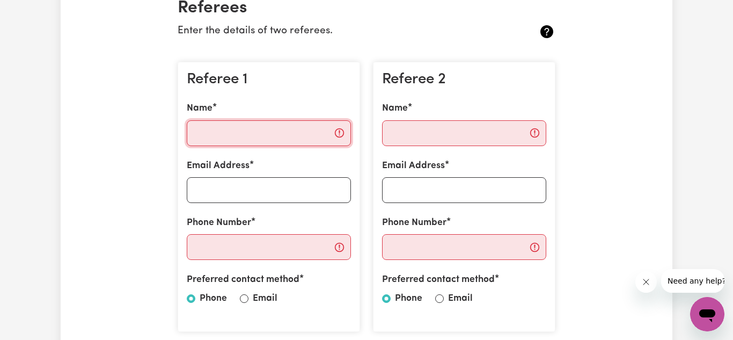
click at [282, 129] on input "Name" at bounding box center [269, 133] width 164 height 26
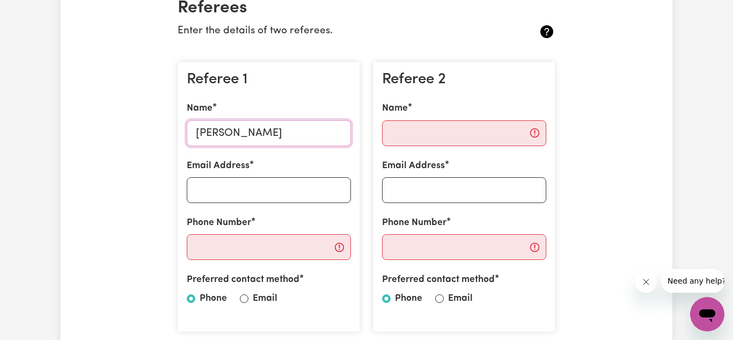
type input "Dianne"
click at [242, 242] on input "Phone Number" at bounding box center [269, 247] width 164 height 26
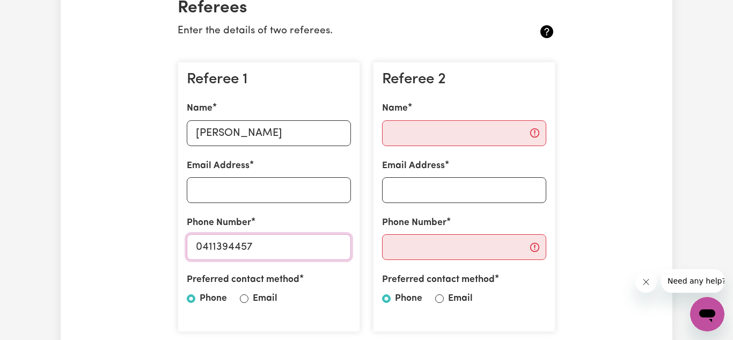
type input "0411394457"
click at [227, 193] on input "Email Address" at bounding box center [269, 190] width 164 height 26
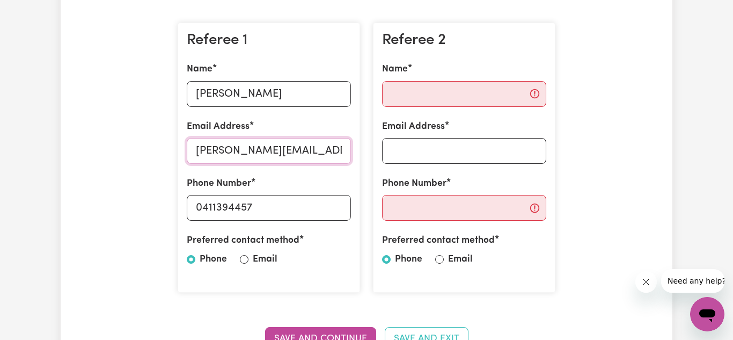
scroll to position [306, 0]
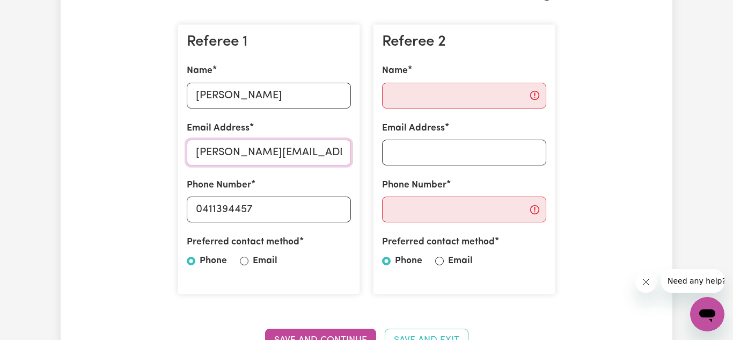
type input "dianne.ridgeway@pm.me"
click at [443, 97] on input "Name" at bounding box center [464, 96] width 164 height 26
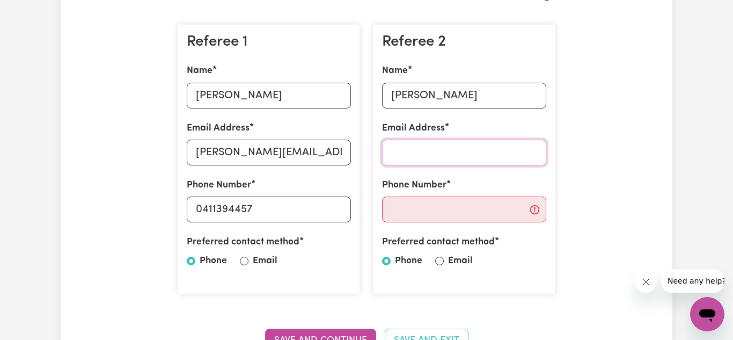
click at [430, 148] on input "Email Address" at bounding box center [464, 153] width 164 height 26
click at [439, 93] on input "Jenny" at bounding box center [464, 96] width 164 height 26
type input "Jenny Henderson"
click at [313, 91] on input "Dianne" at bounding box center [269, 96] width 164 height 26
type input "Dianne Ridgeway"
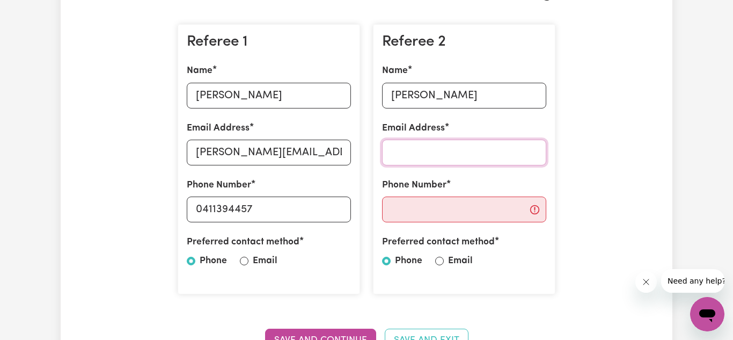
click at [438, 153] on input "Email Address" at bounding box center [464, 153] width 164 height 26
type input "info@parents-guide.com.au"
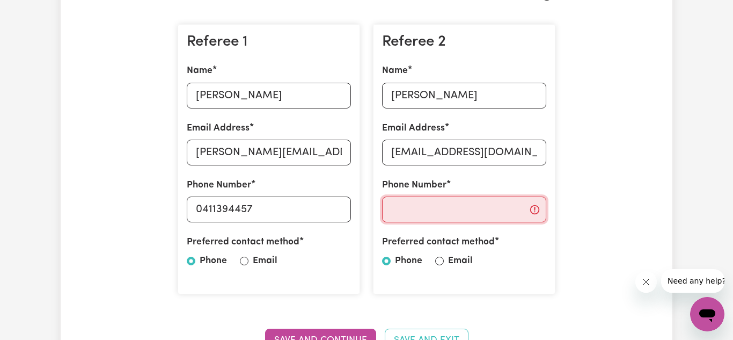
click at [401, 211] on input "Phone Number" at bounding box center [464, 209] width 164 height 26
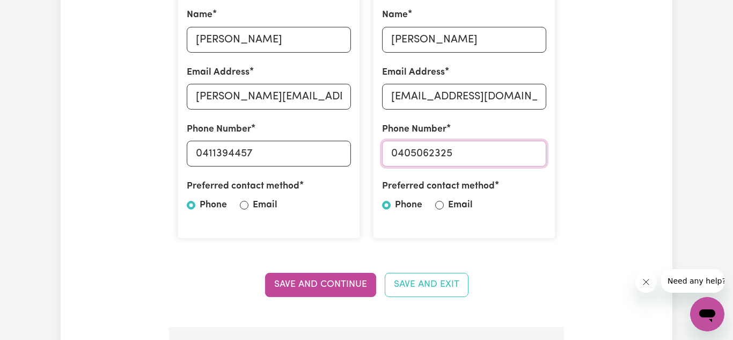
scroll to position [363, 0]
type input "0405062325"
click at [289, 283] on button "Save and Continue" at bounding box center [320, 284] width 111 height 24
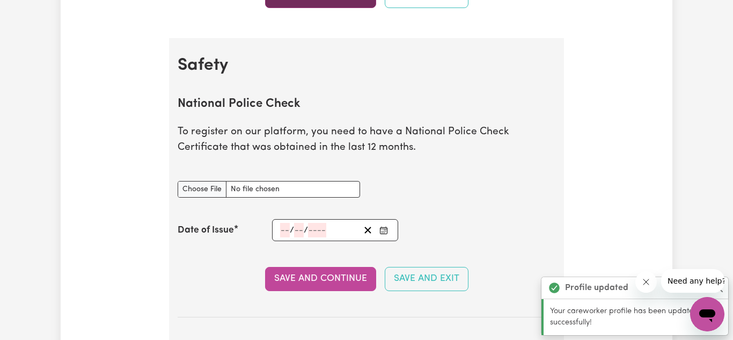
scroll to position [689, 0]
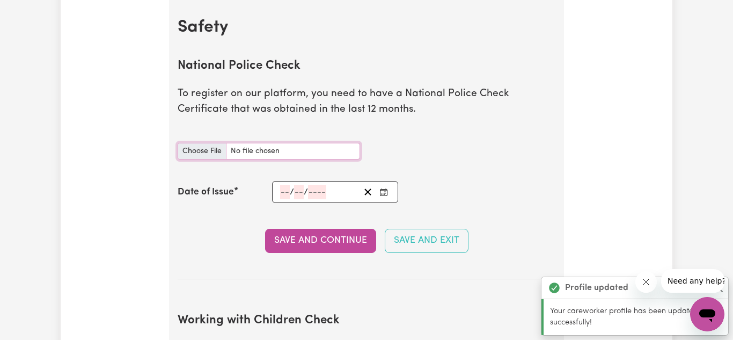
click at [195, 151] on input "National Police Check document" at bounding box center [269, 151] width 182 height 17
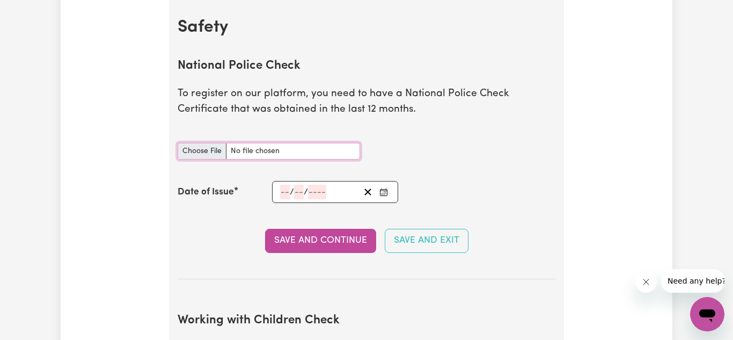
type input "C:\fakepath\National_Police_Check-10379991-1753242613-Criminal_History_Certific…"
click at [284, 145] on input "National Police Check document" at bounding box center [269, 151] width 182 height 17
click at [267, 159] on input "National Police Check document" at bounding box center [269, 151] width 182 height 17
type input "C:\fakepath\National_Police_Check-10379991-1753242613-Criminal_History_Certific…"
click at [284, 191] on input "number" at bounding box center [285, 192] width 10 height 14
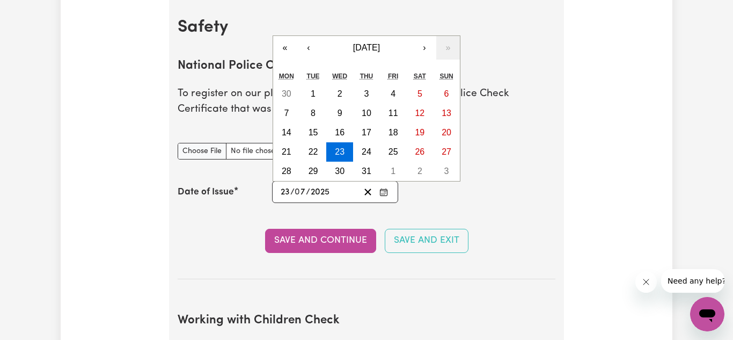
click at [486, 205] on section "National Police Check To register on our platform, you need to have a National …" at bounding box center [367, 160] width 378 height 237
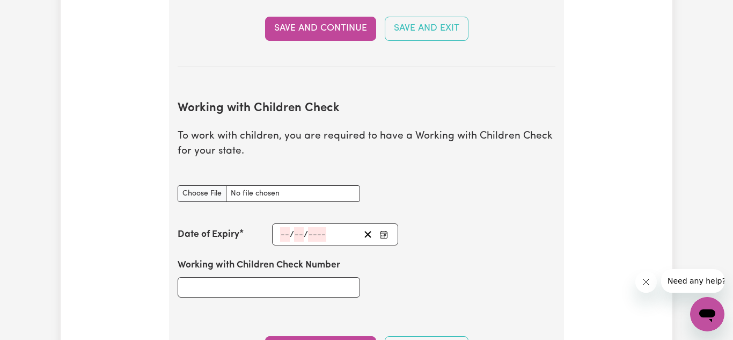
scroll to position [904, 0]
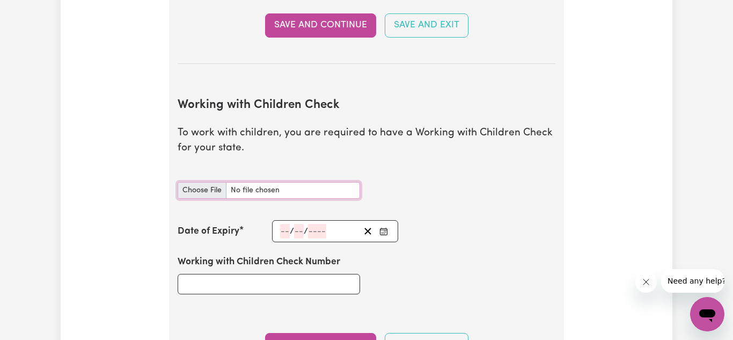
click at [261, 188] on input "Working with Children Check document" at bounding box center [269, 190] width 182 height 17
click at [237, 282] on input "Working with Children Check Number" at bounding box center [269, 284] width 182 height 20
click at [304, 225] on div "/ /" at bounding box center [319, 231] width 81 height 14
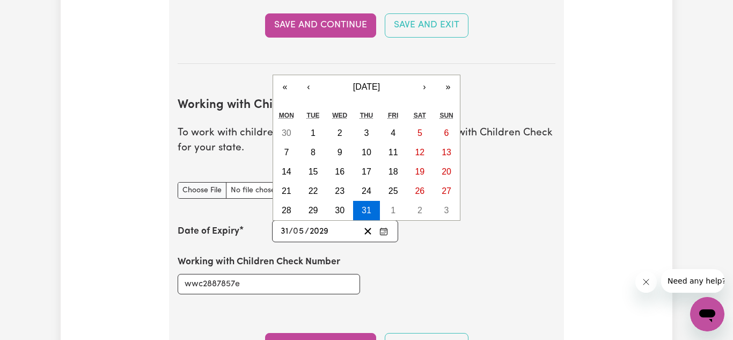
click at [392, 262] on div "Working with Children Check Number wwc2887857e" at bounding box center [366, 274] width 391 height 64
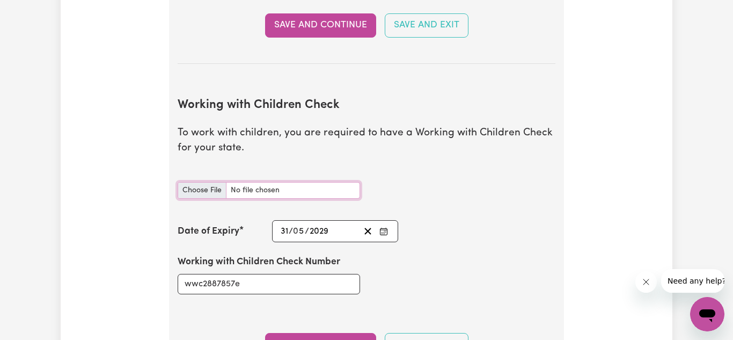
click at [255, 188] on input "Working with Children Check document" at bounding box center [269, 190] width 182 height 17
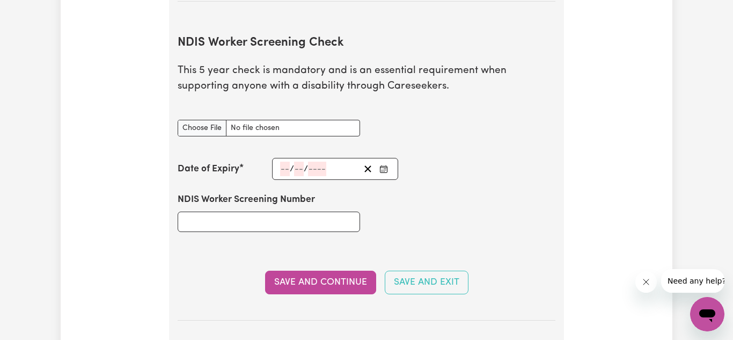
scroll to position [1288, 0]
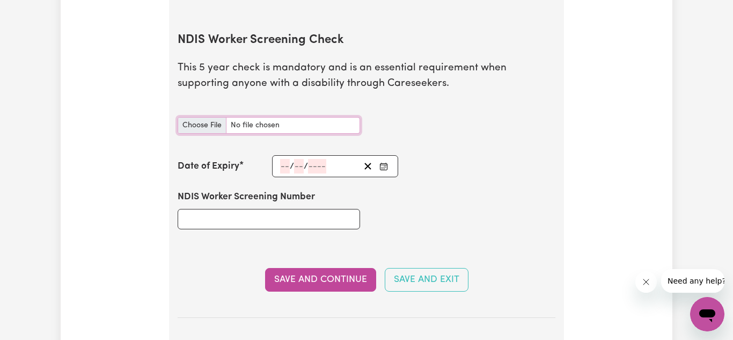
click at [277, 127] on input "NDIS Worker Screening Check document" at bounding box center [269, 125] width 182 height 17
click at [280, 214] on input "NDIS Worker Screening Number" at bounding box center [269, 219] width 182 height 20
click at [290, 165] on span "/" at bounding box center [292, 167] width 4 height 10
click at [315, 167] on input "number" at bounding box center [317, 166] width 18 height 14
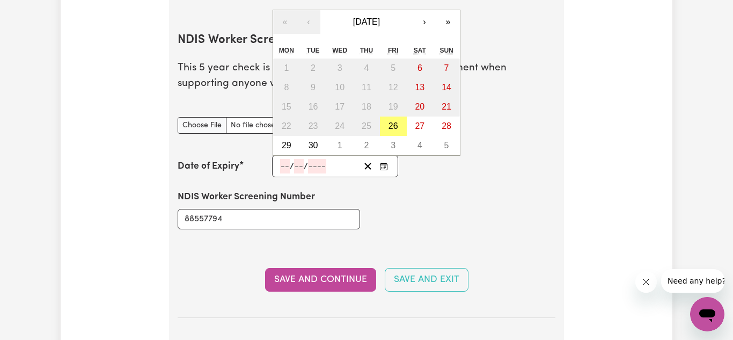
click at [284, 165] on input "number" at bounding box center [285, 166] width 10 height 14
click at [407, 193] on div "NDIS Worker Screening Number 88557794" at bounding box center [366, 209] width 391 height 64
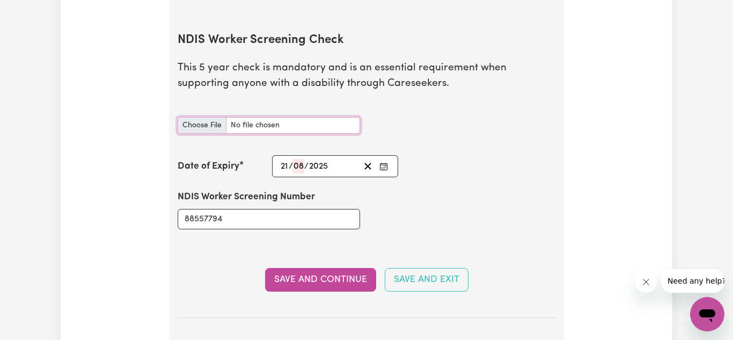
click at [245, 123] on input "NDIS Worker Screening Check document" at bounding box center [269, 125] width 182 height 17
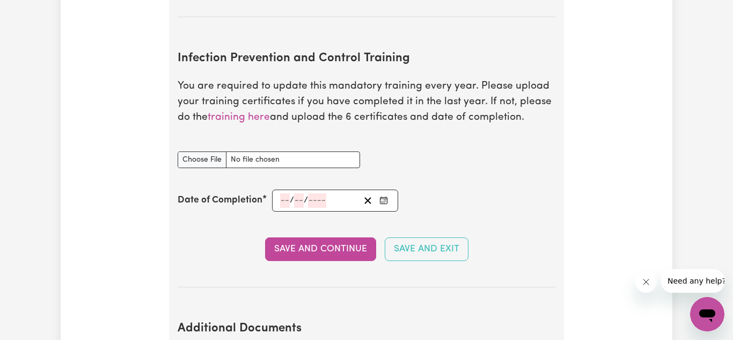
scroll to position [1589, 0]
click at [246, 118] on link "training here" at bounding box center [239, 117] width 62 height 10
